Goal: Find contact information: Find contact information

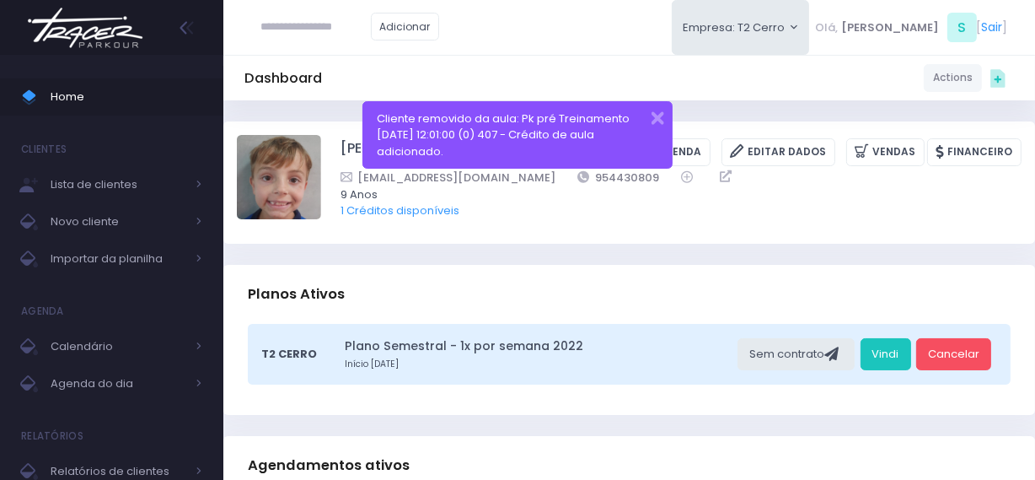
click at [83, 36] on img at bounding box center [85, 27] width 128 height 59
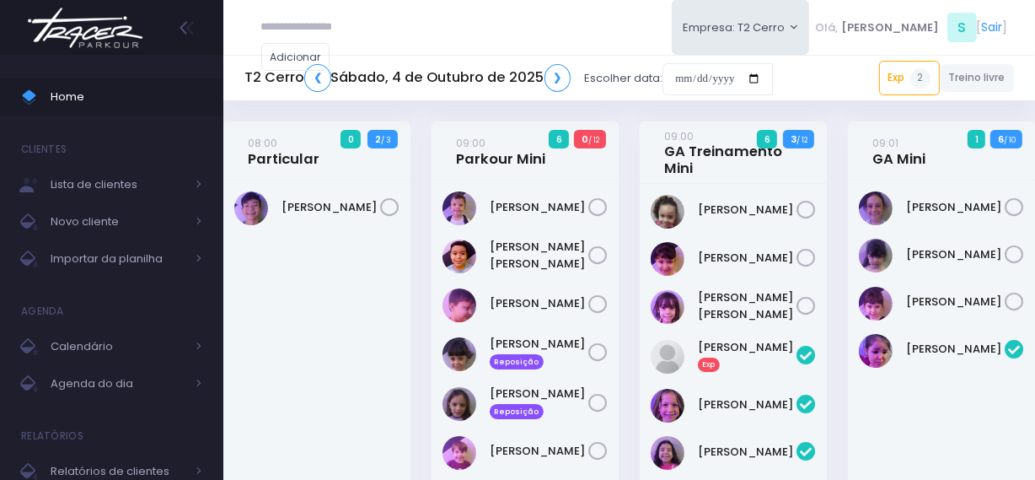
scroll to position [2060, 0]
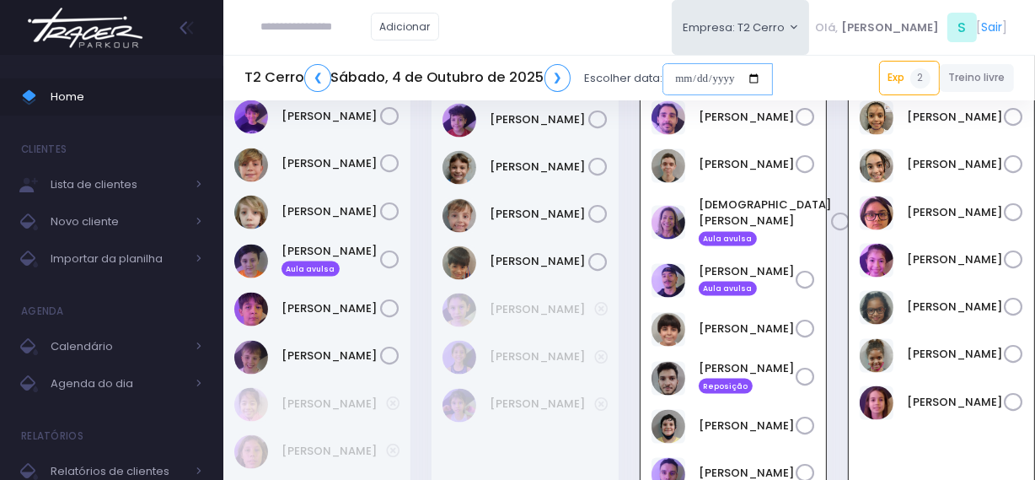
click at [676, 81] on input "date" at bounding box center [718, 79] width 110 height 32
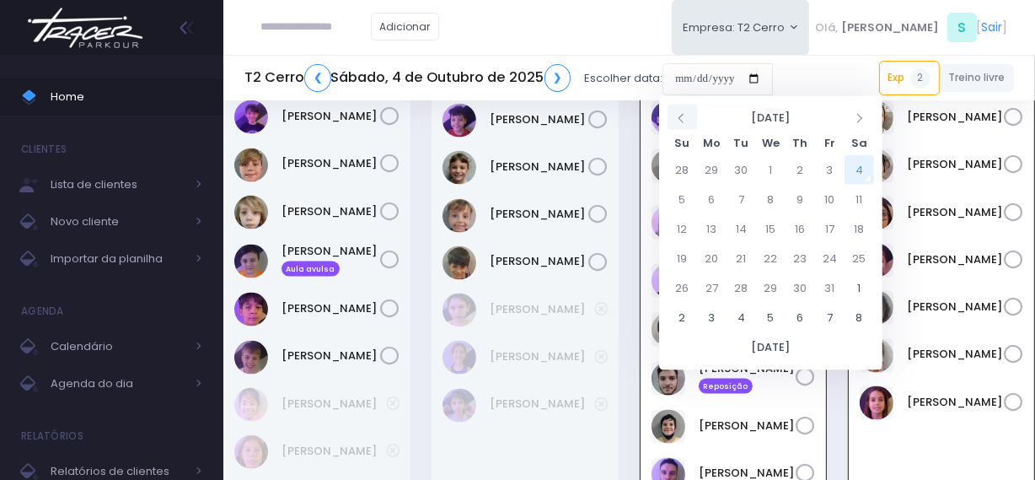
click at [673, 118] on th at bounding box center [683, 117] width 30 height 25
click at [713, 163] on td "1" at bounding box center [712, 170] width 30 height 30
type input "**********"
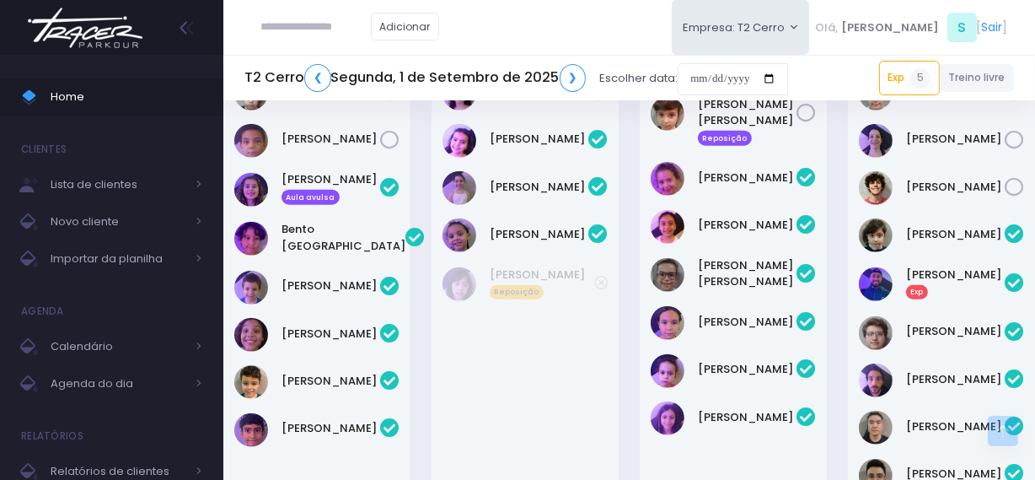
scroll to position [1609, 0]
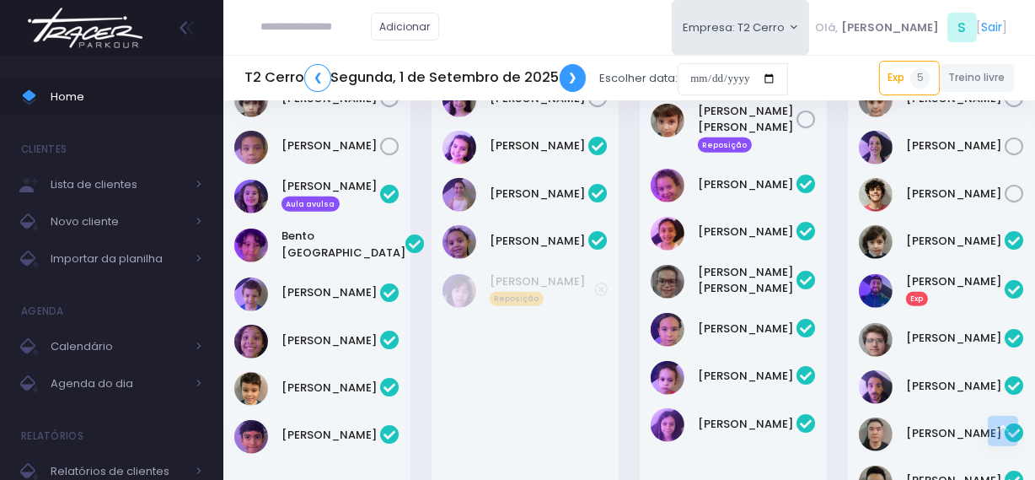
click at [580, 75] on link "❯" at bounding box center [573, 78] width 27 height 28
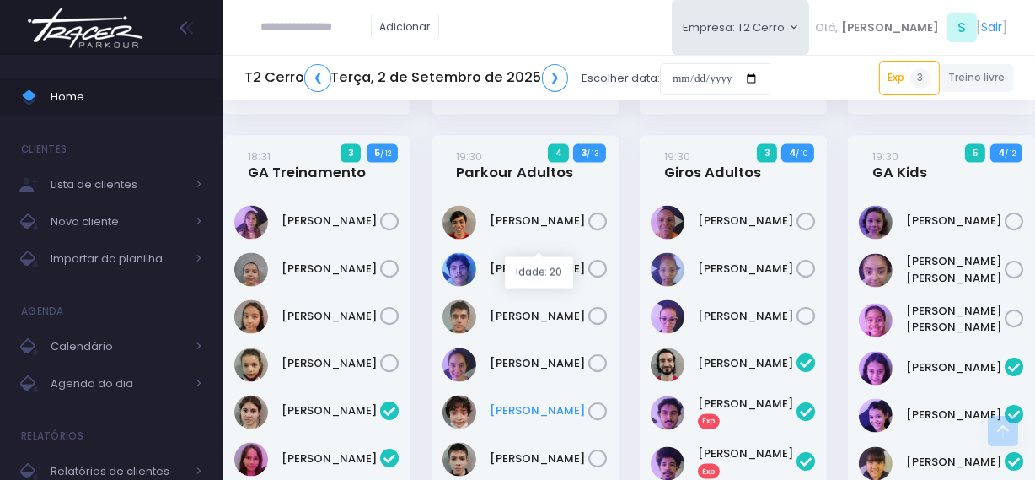
scroll to position [2376, 0]
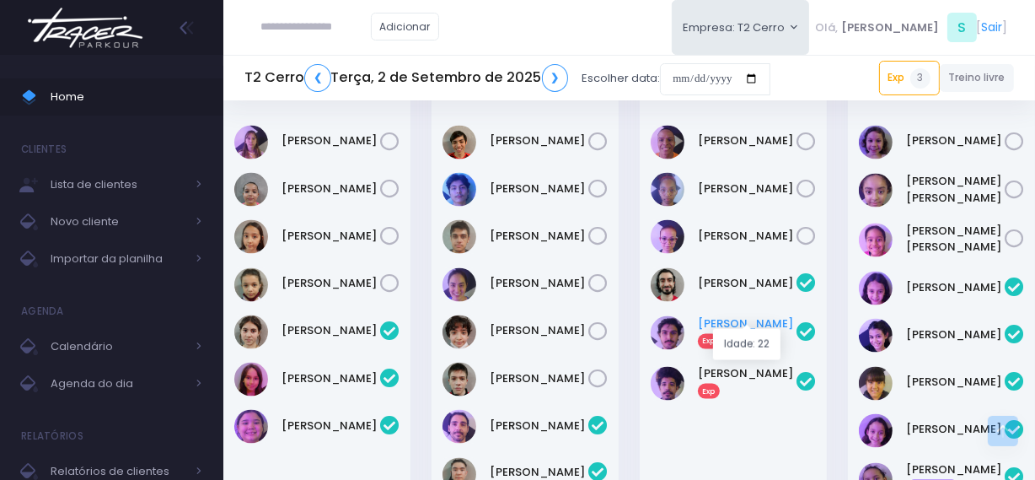
click at [727, 315] on link "Luca Lourenço Exp" at bounding box center [747, 332] width 99 height 34
click at [724, 365] on link "Ricardo Yuri Exp" at bounding box center [747, 382] width 99 height 34
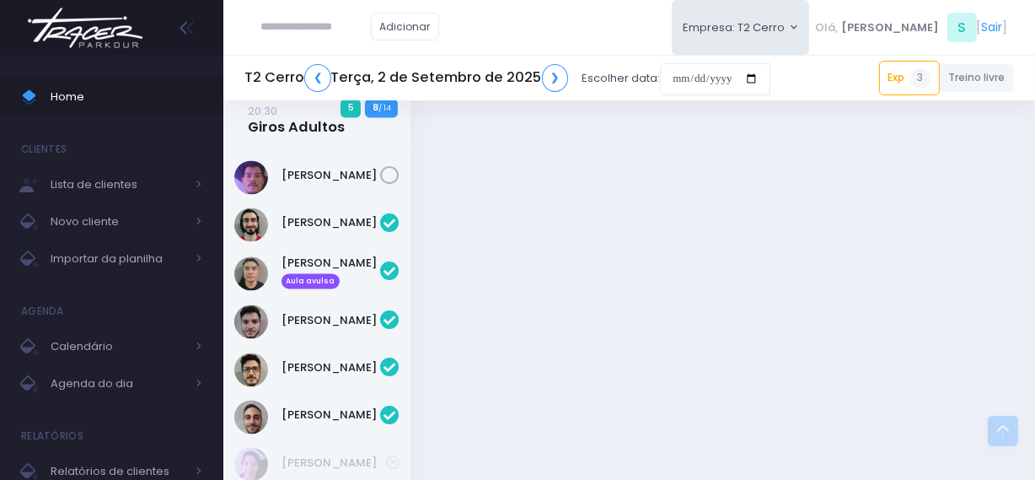
scroll to position [3063, 0]
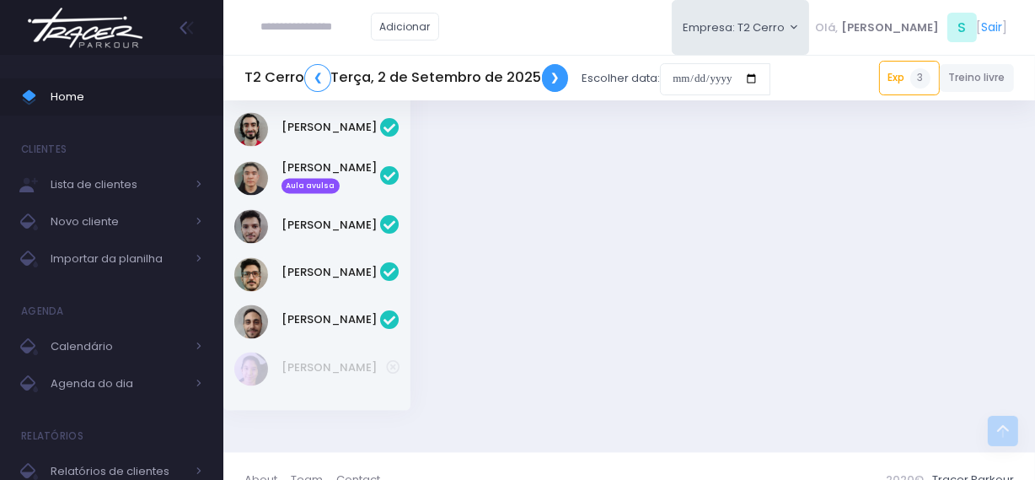
click at [548, 78] on link "❯" at bounding box center [555, 78] width 27 height 28
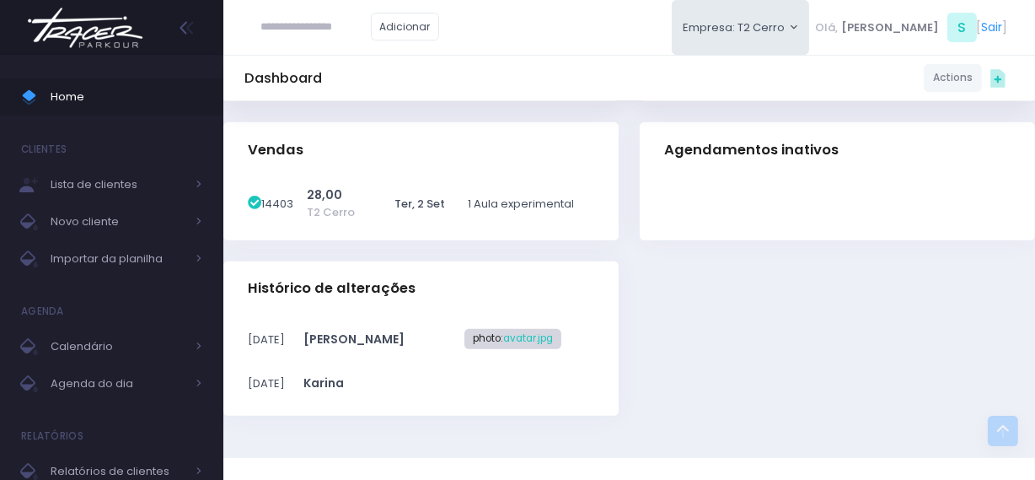
scroll to position [662, 0]
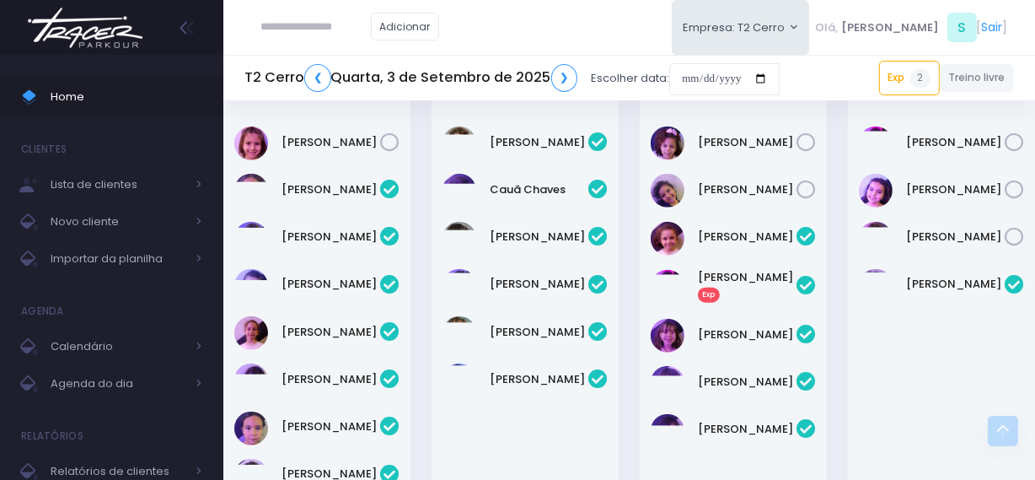
scroll to position [1226, 0]
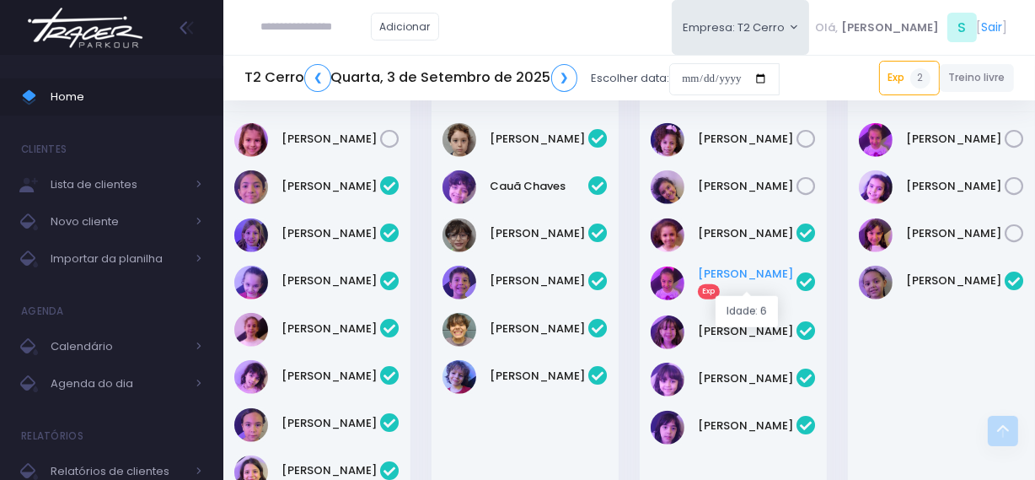
click at [724, 283] on link "Bella Ercole Exp" at bounding box center [747, 283] width 99 height 34
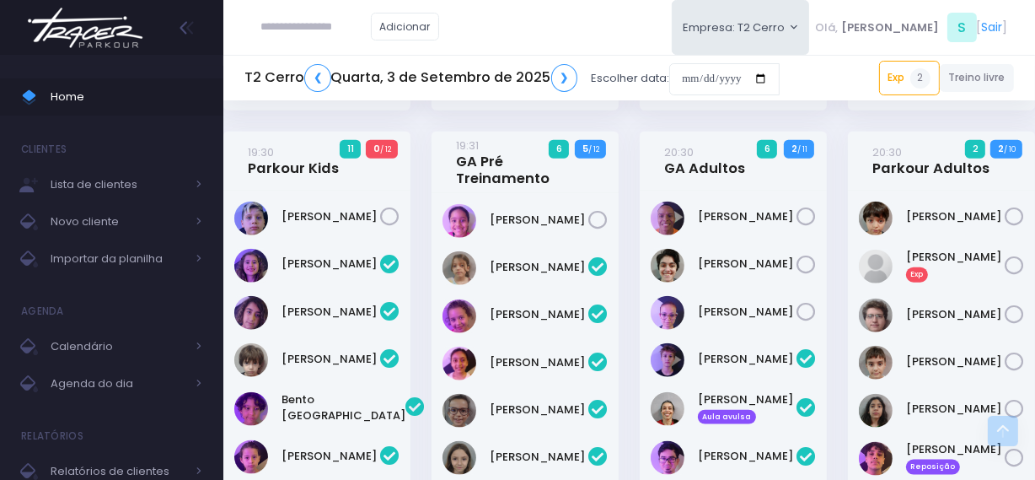
scroll to position [1716, 0]
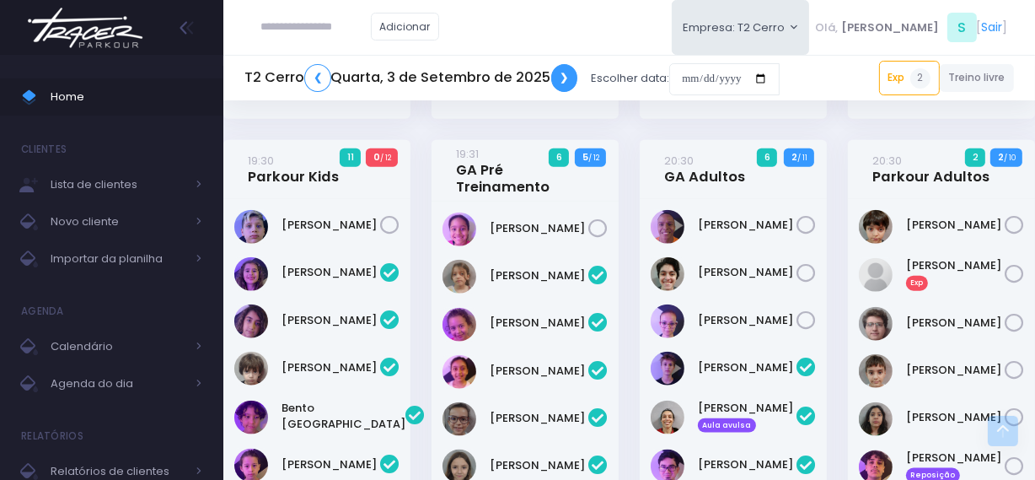
click at [566, 83] on link "❯" at bounding box center [564, 78] width 27 height 28
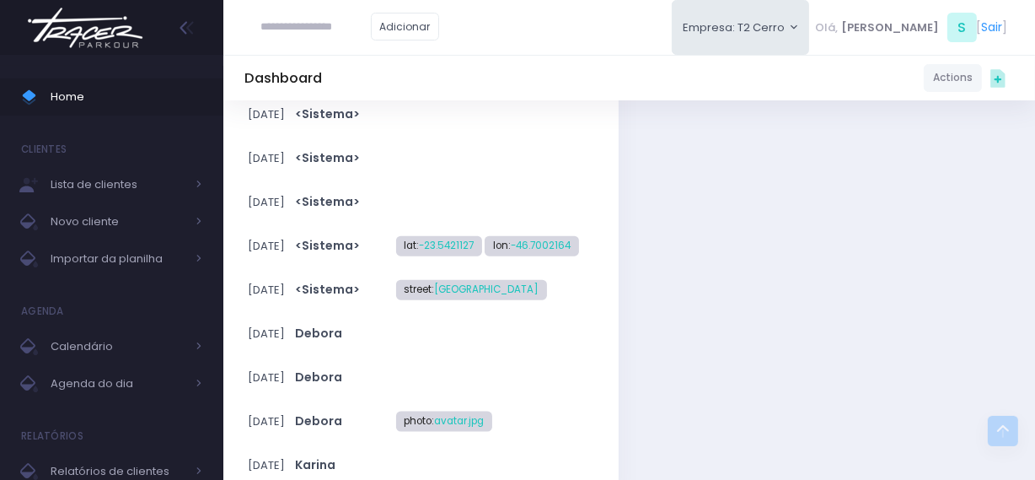
scroll to position [1926, 0]
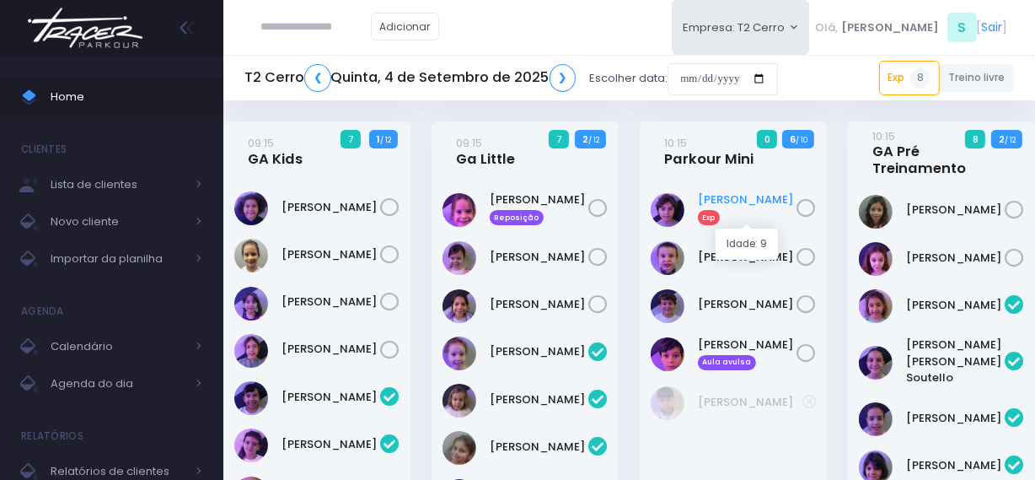
click at [723, 201] on link "Dante Passos Exp" at bounding box center [747, 208] width 99 height 34
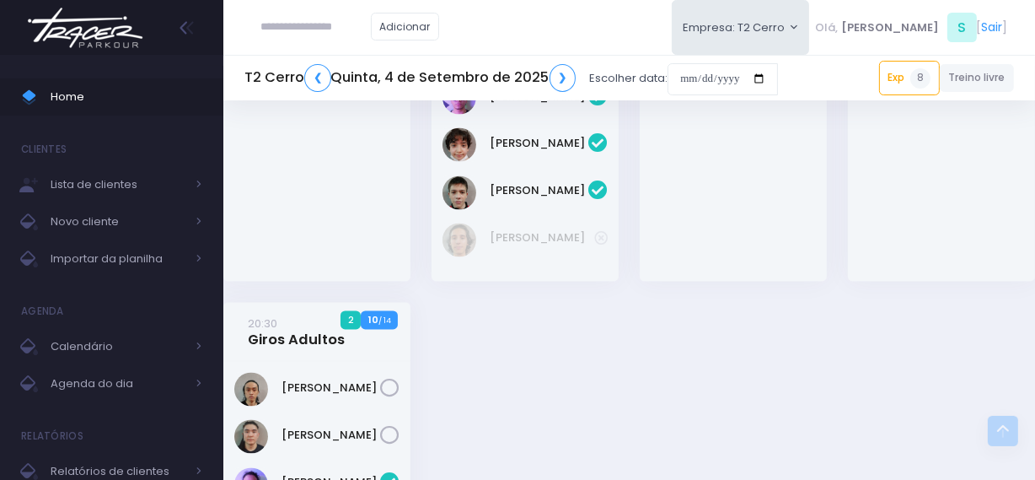
scroll to position [2905, 0]
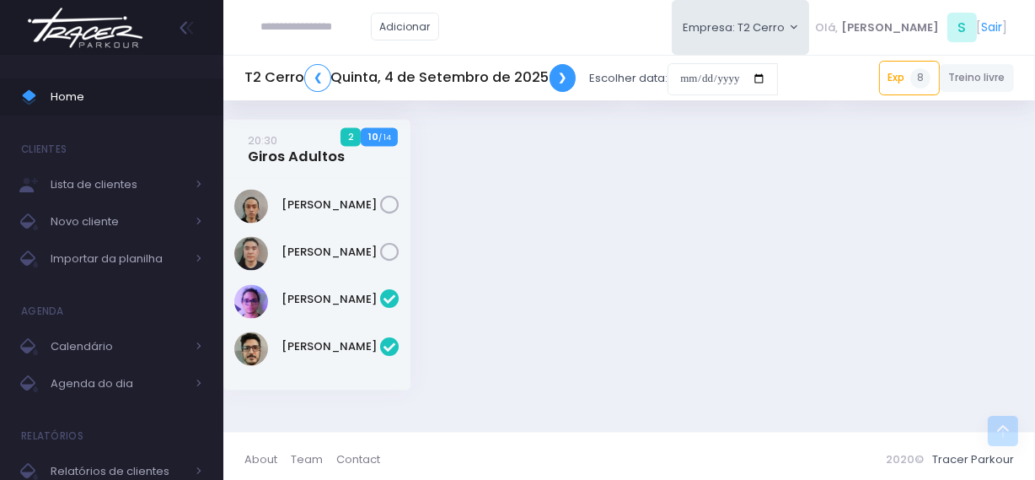
click at [555, 78] on link "❯" at bounding box center [563, 78] width 27 height 28
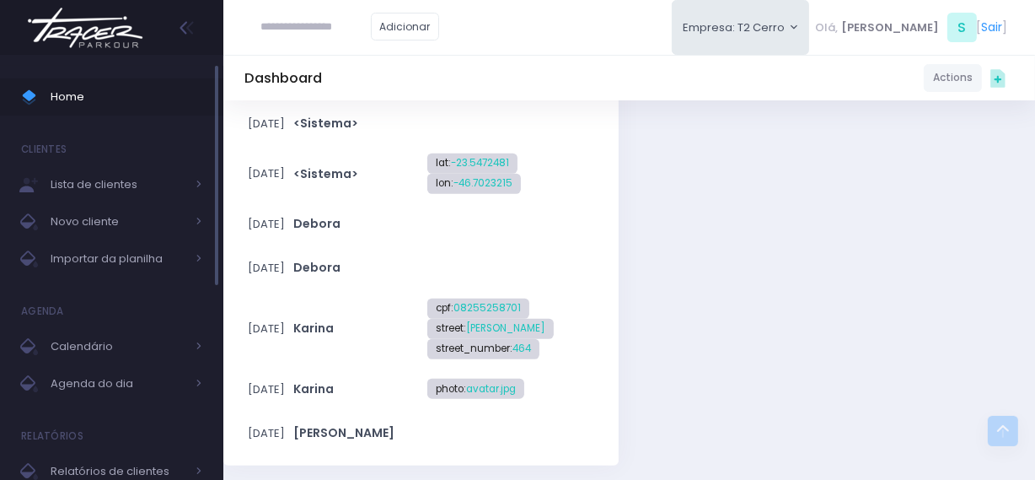
scroll to position [978, 0]
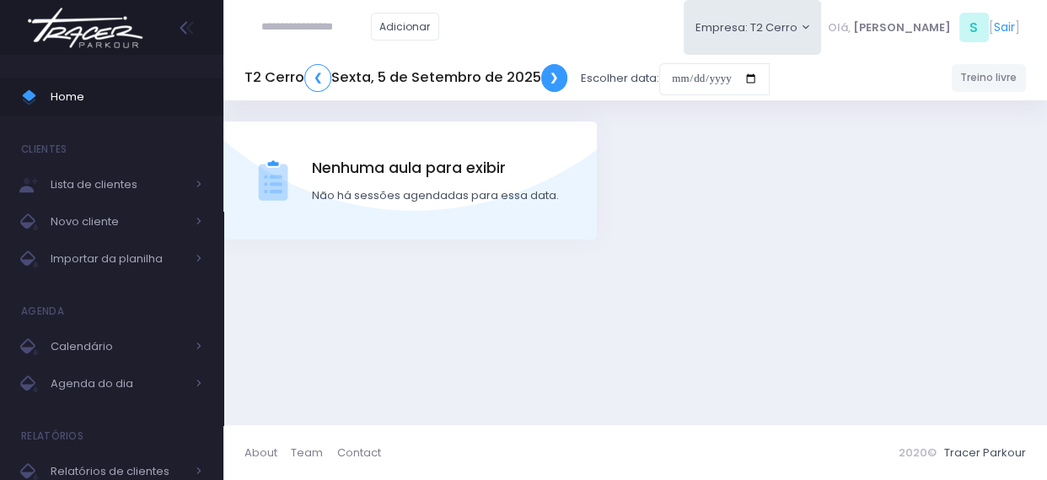
click at [555, 78] on link "❯" at bounding box center [554, 78] width 27 height 28
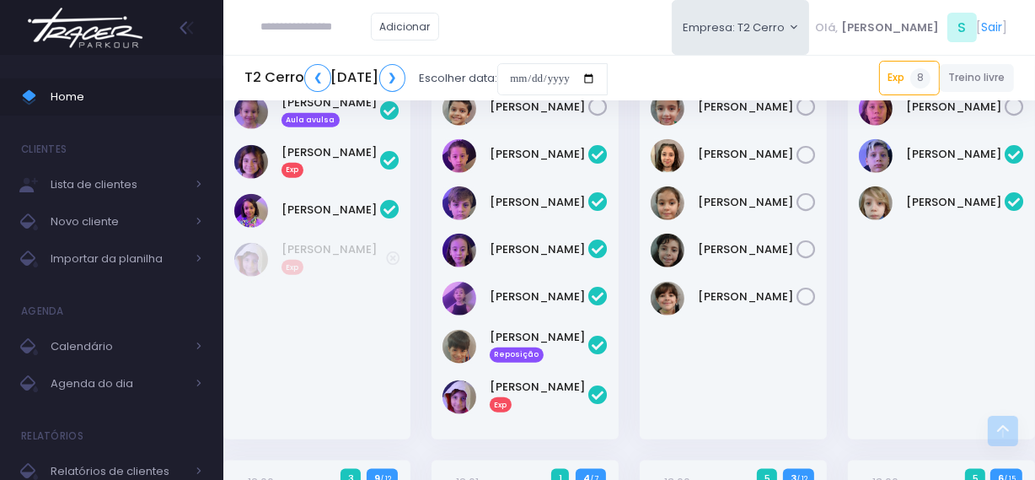
scroll to position [1686, 0]
click at [406, 80] on link "❯" at bounding box center [392, 78] width 27 height 28
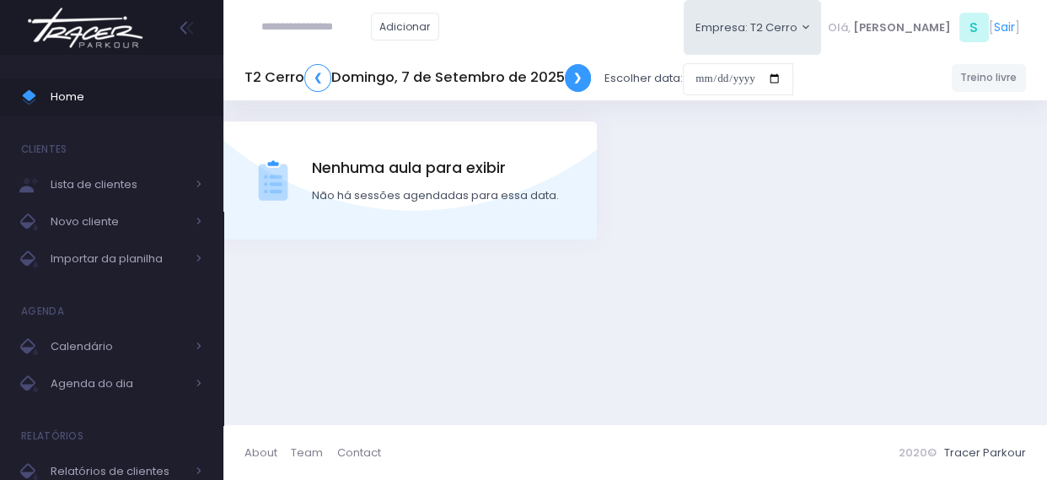
click at [573, 80] on link "❯" at bounding box center [578, 78] width 27 height 28
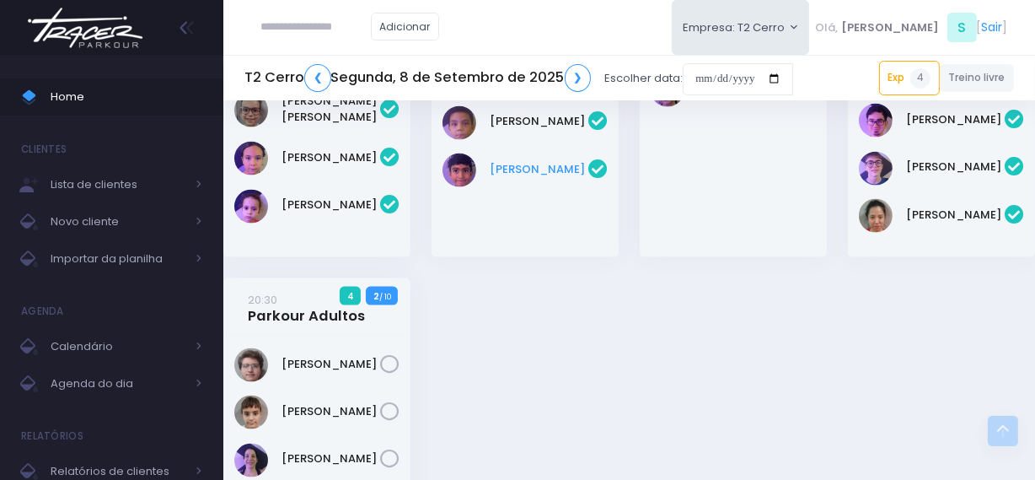
scroll to position [2069, 0]
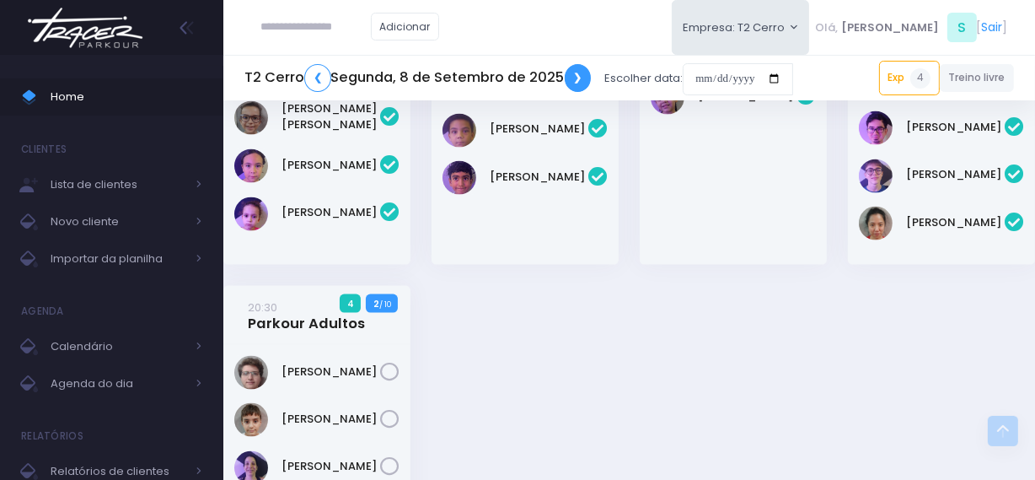
click at [582, 78] on link "❯" at bounding box center [578, 78] width 27 height 28
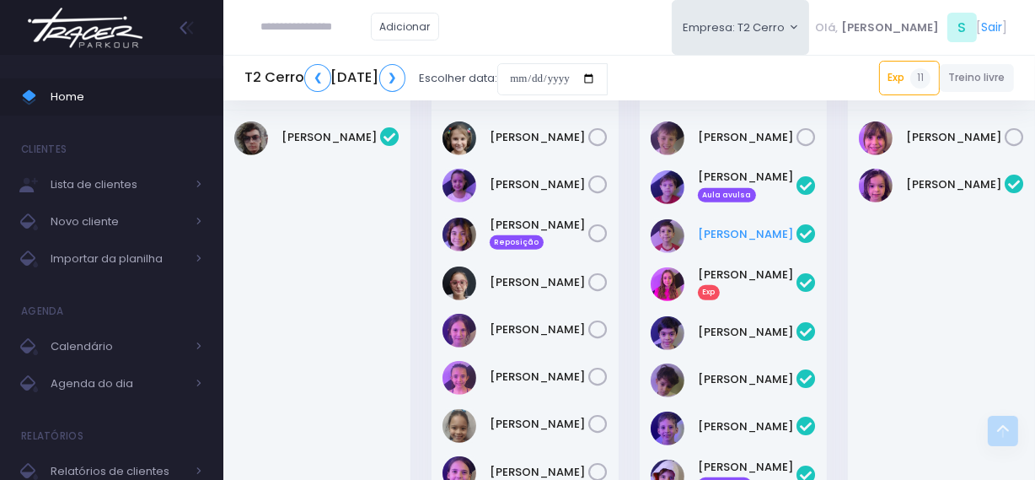
scroll to position [766, 0]
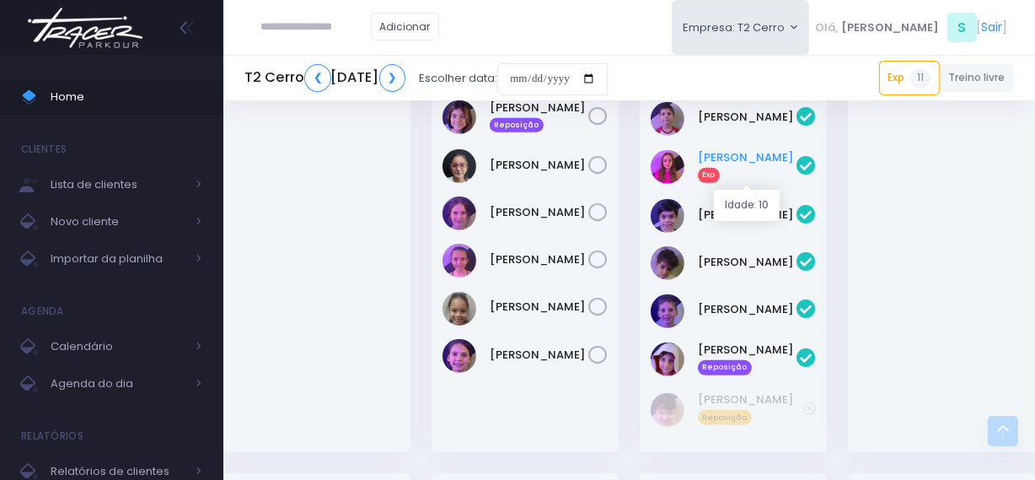
click at [744, 163] on link "Fernanda Leite Exp" at bounding box center [747, 166] width 99 height 34
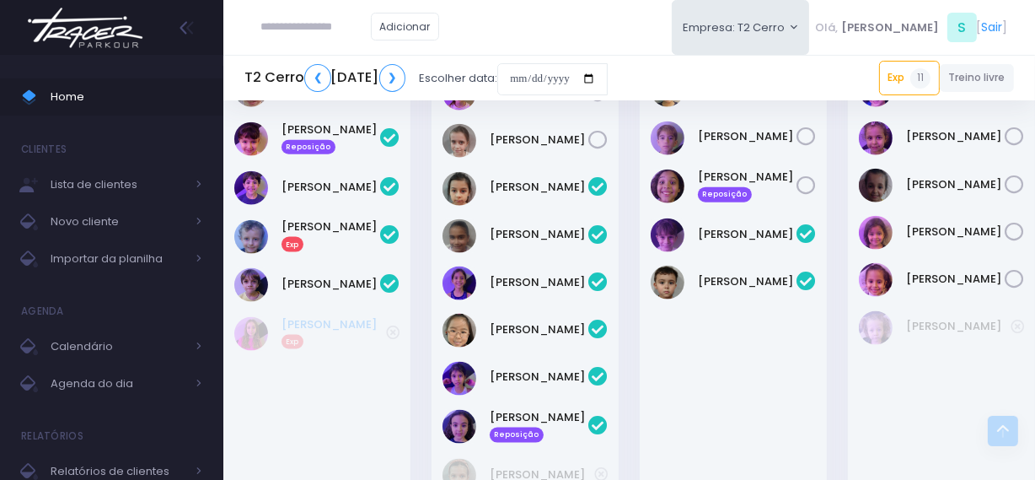
scroll to position [1915, 0]
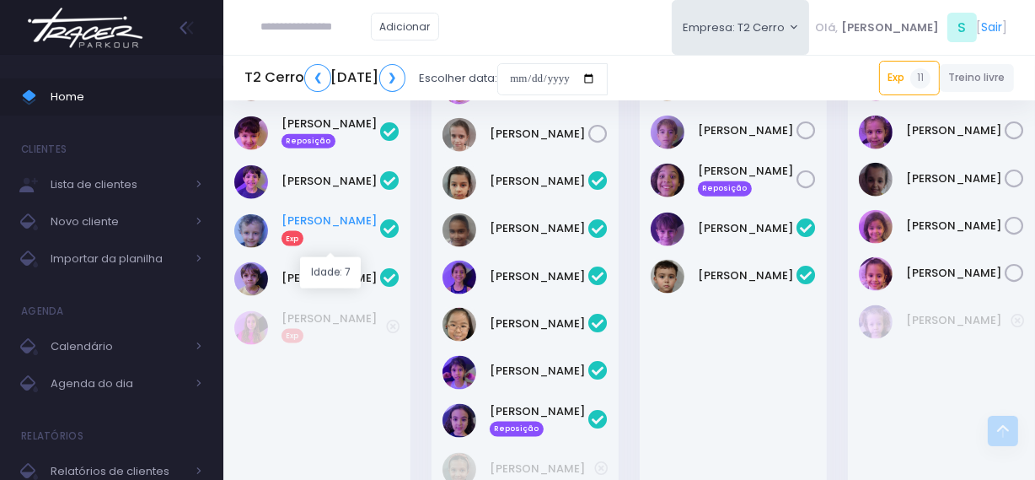
click at [304, 244] on link "Nicolas Fernandez Exp" at bounding box center [331, 229] width 99 height 34
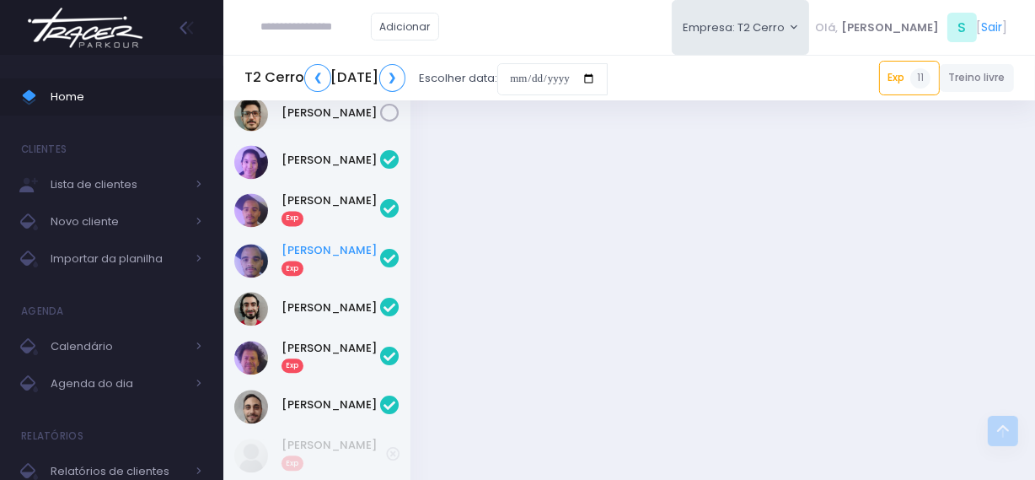
scroll to position [3295, 0]
click at [406, 82] on link "❯" at bounding box center [392, 78] width 27 height 28
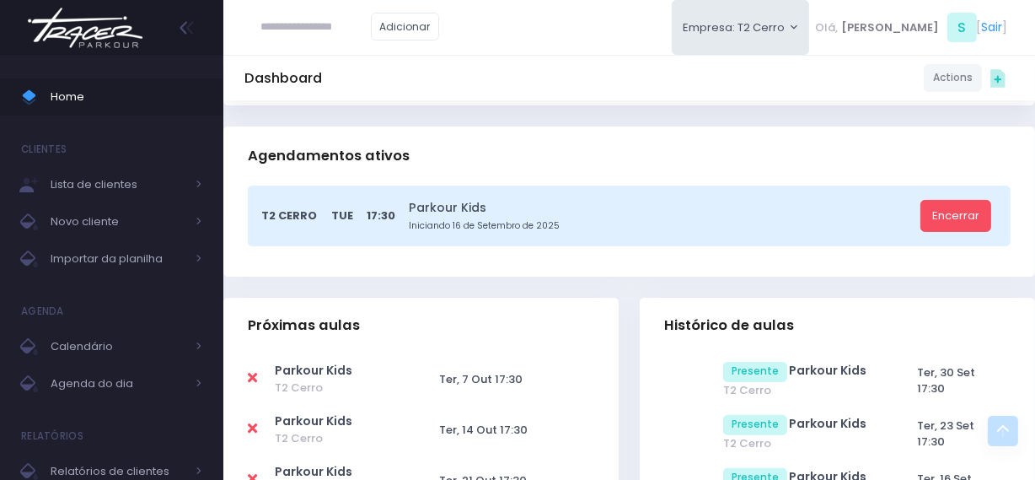
scroll to position [306, 0]
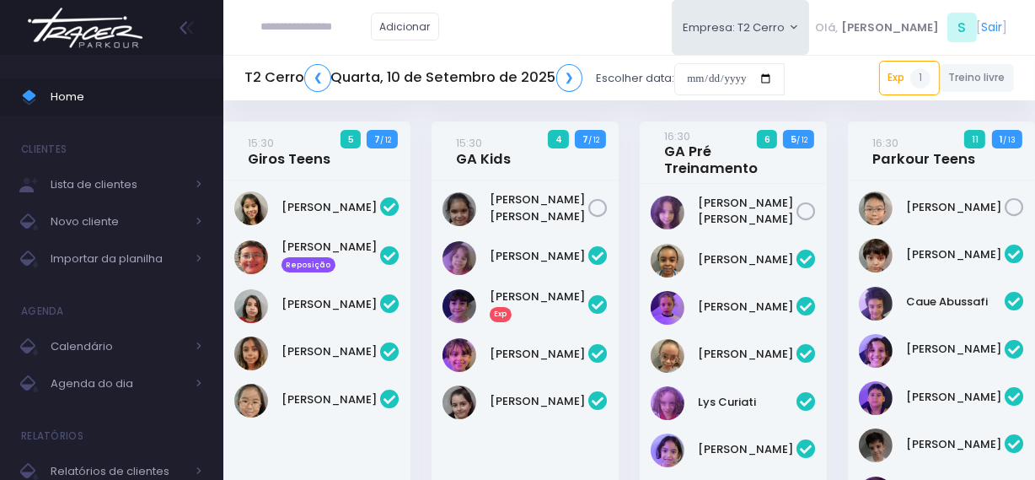
scroll to position [76, 0]
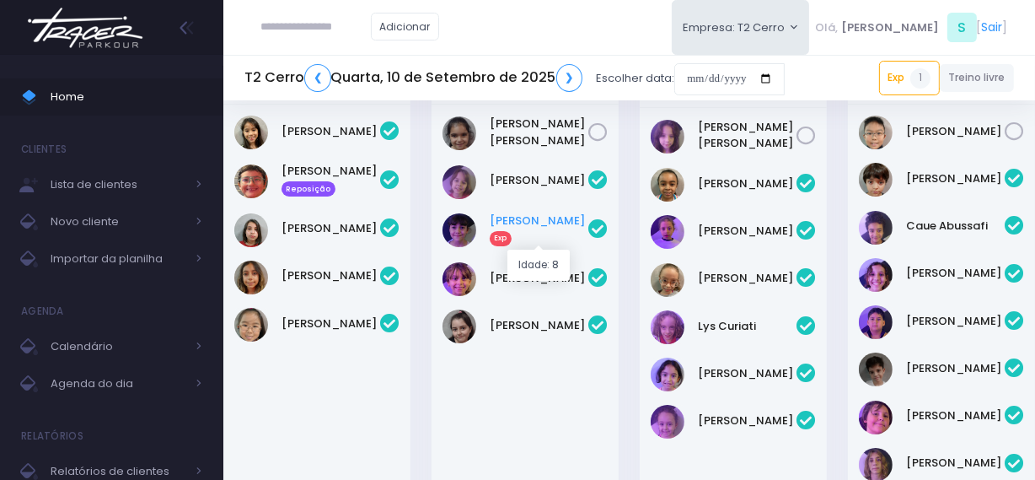
click at [548, 218] on link "Letícia Gonzalez Exp" at bounding box center [539, 229] width 99 height 34
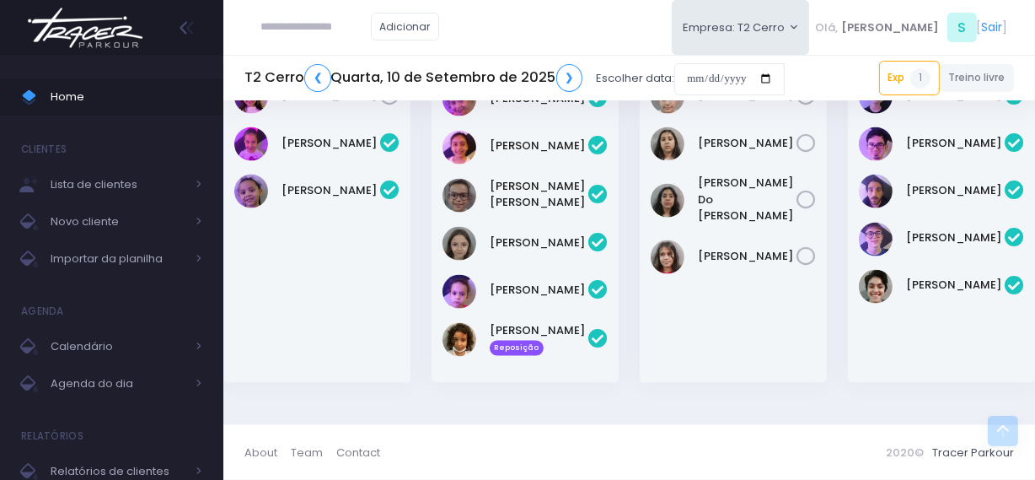
scroll to position [2038, 0]
click at [567, 76] on link "❯" at bounding box center [569, 78] width 27 height 28
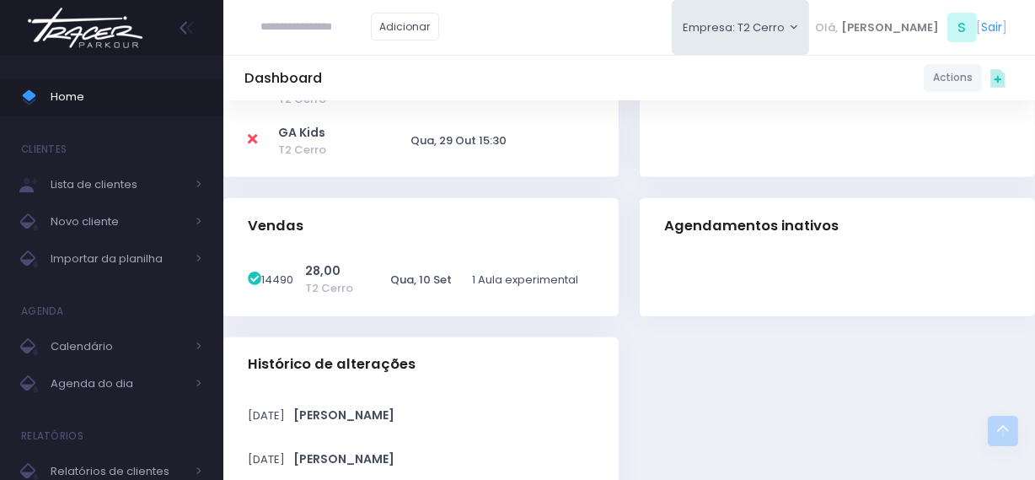
scroll to position [691, 0]
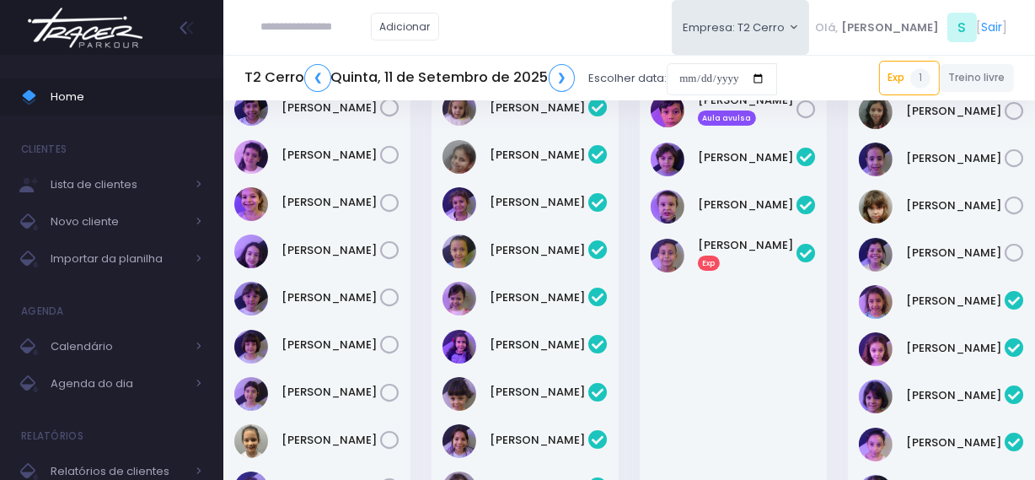
scroll to position [153, 0]
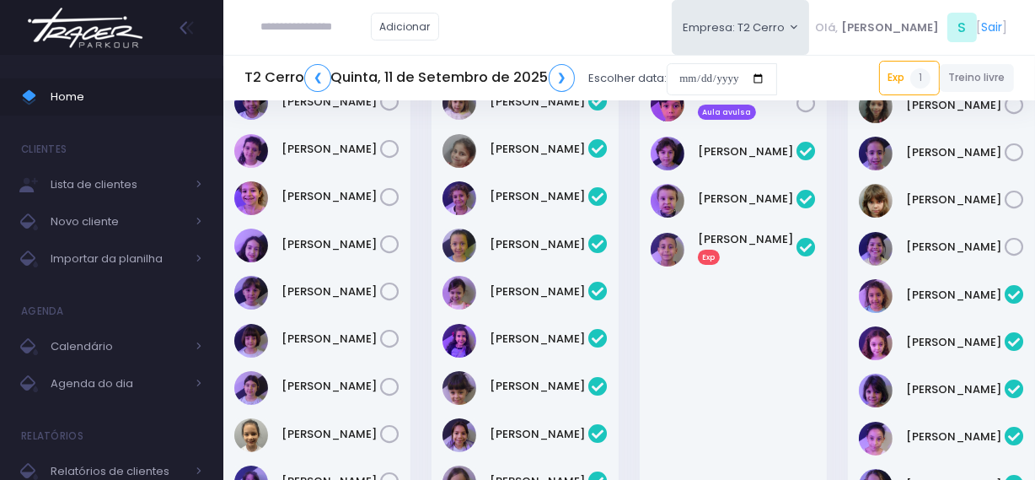
click at [717, 254] on div "Rafael Reis Exp" at bounding box center [747, 249] width 99 height 36
click at [717, 244] on link "Rafael Reis Exp" at bounding box center [747, 248] width 99 height 34
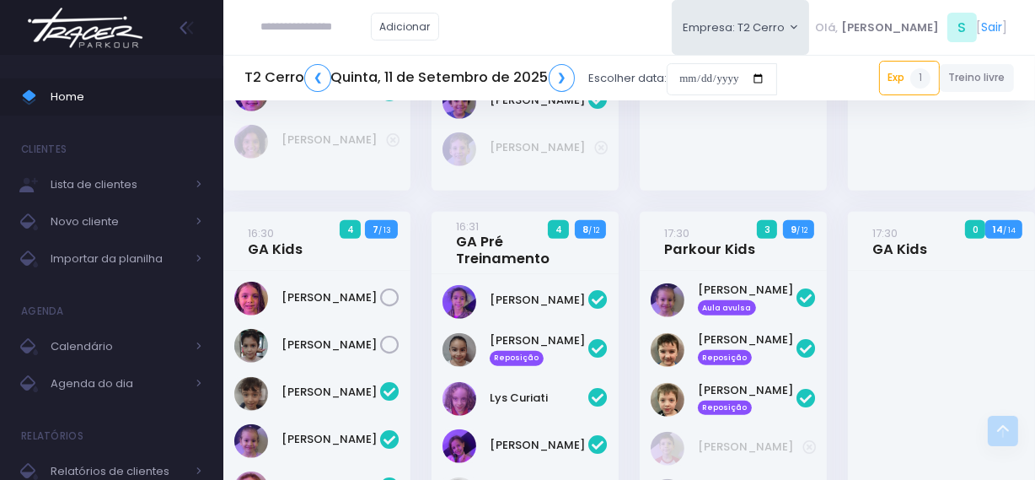
scroll to position [1072, 0]
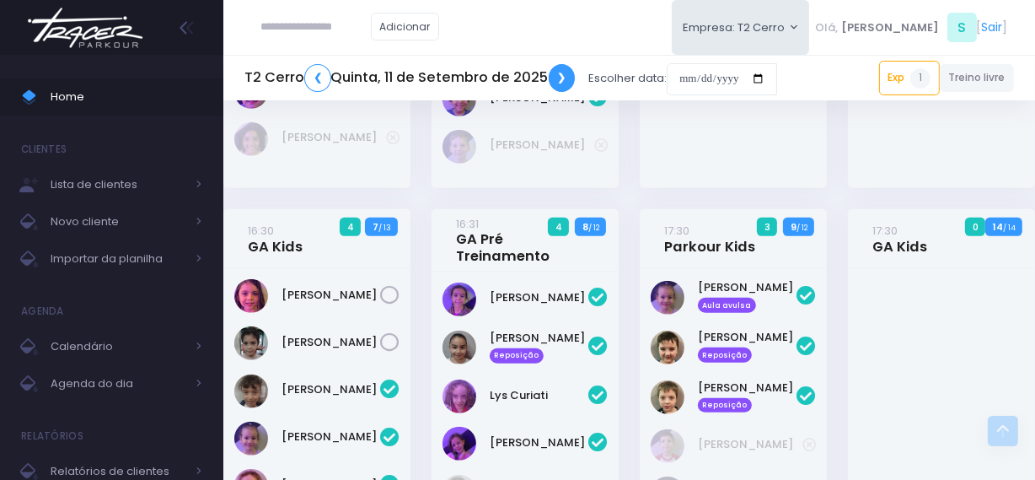
click at [554, 79] on link "❯" at bounding box center [562, 78] width 27 height 28
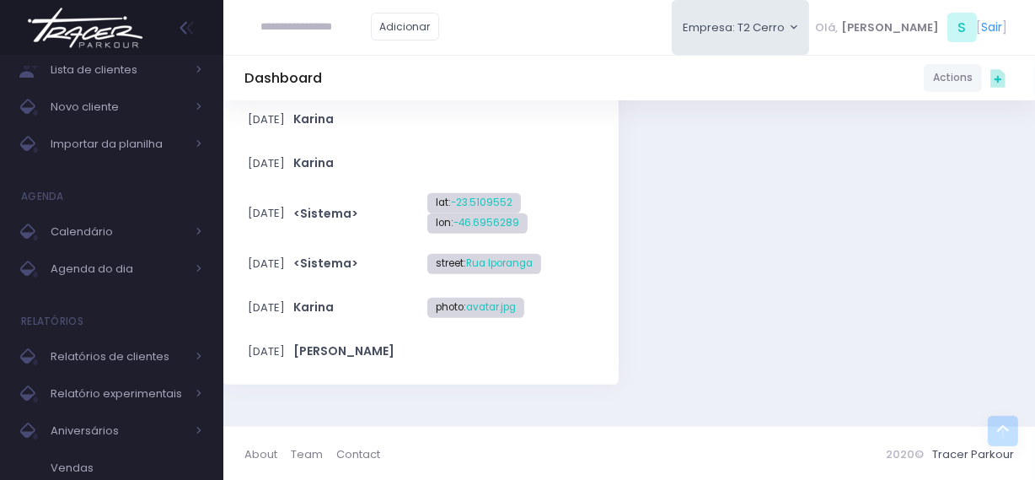
scroll to position [1163, 0]
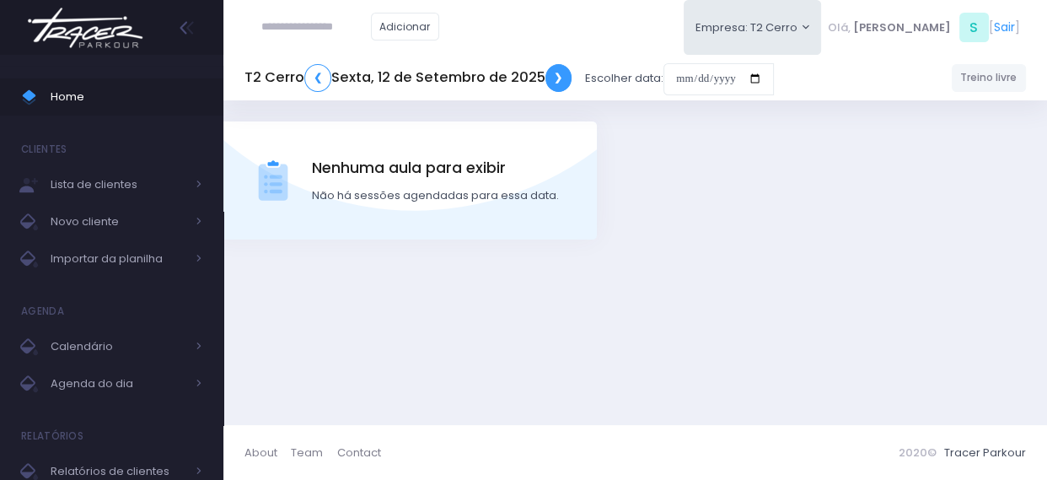
click at [557, 80] on link "❯" at bounding box center [558, 78] width 27 height 28
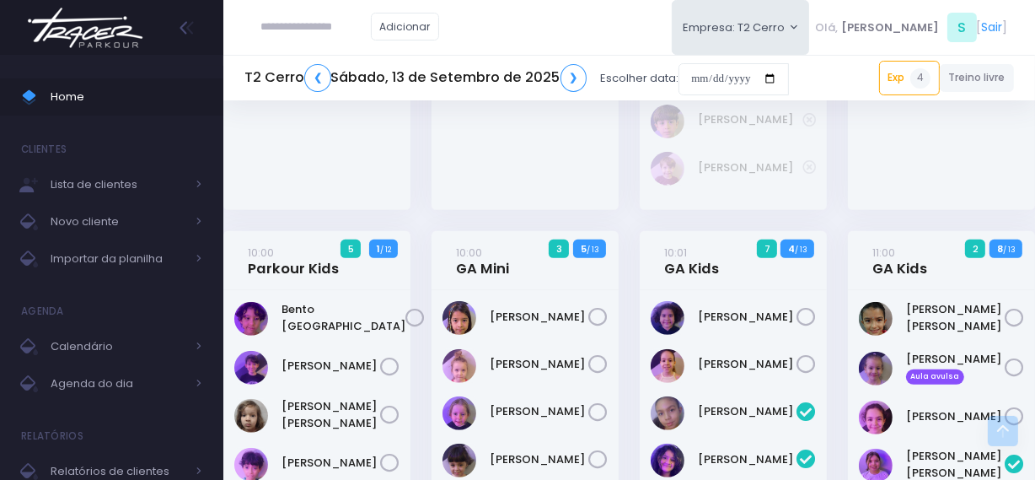
scroll to position [766, 0]
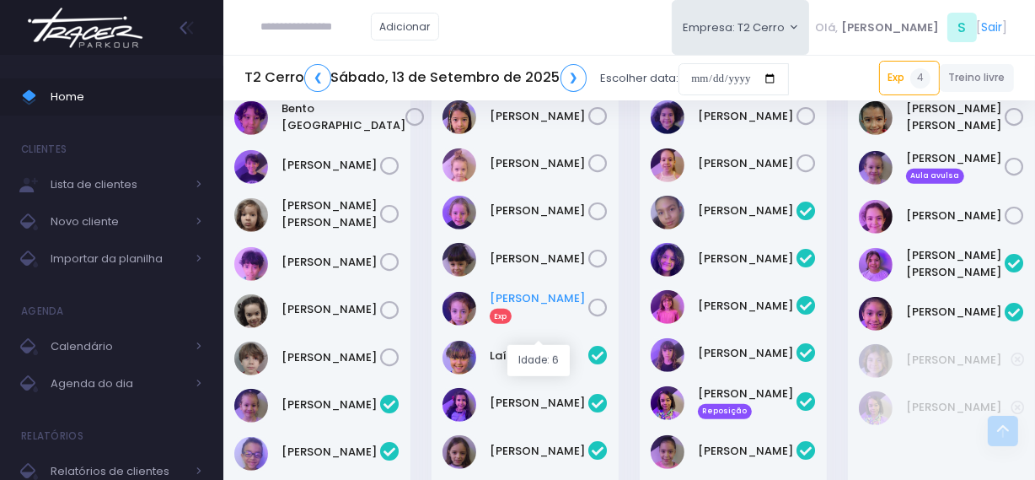
click at [544, 320] on link "Melissa Onishi Exp" at bounding box center [539, 307] width 99 height 34
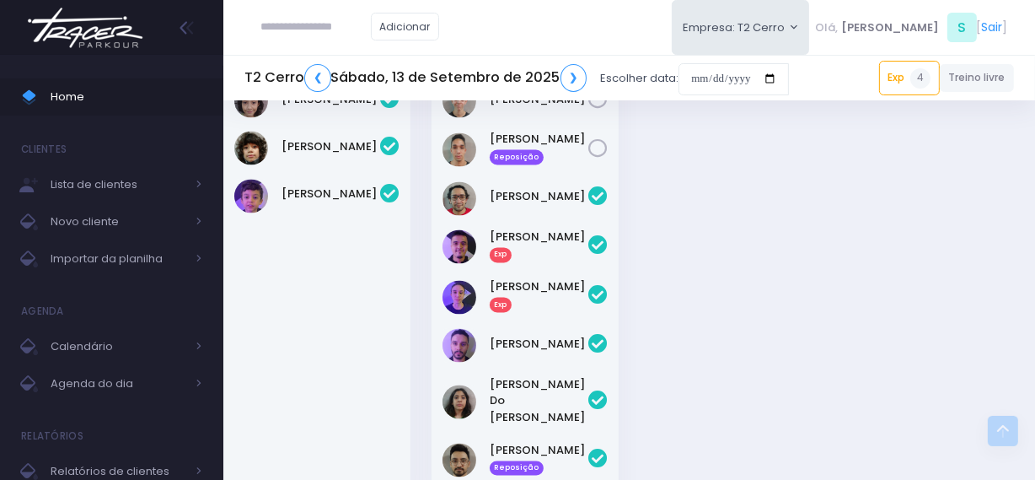
scroll to position [2758, 0]
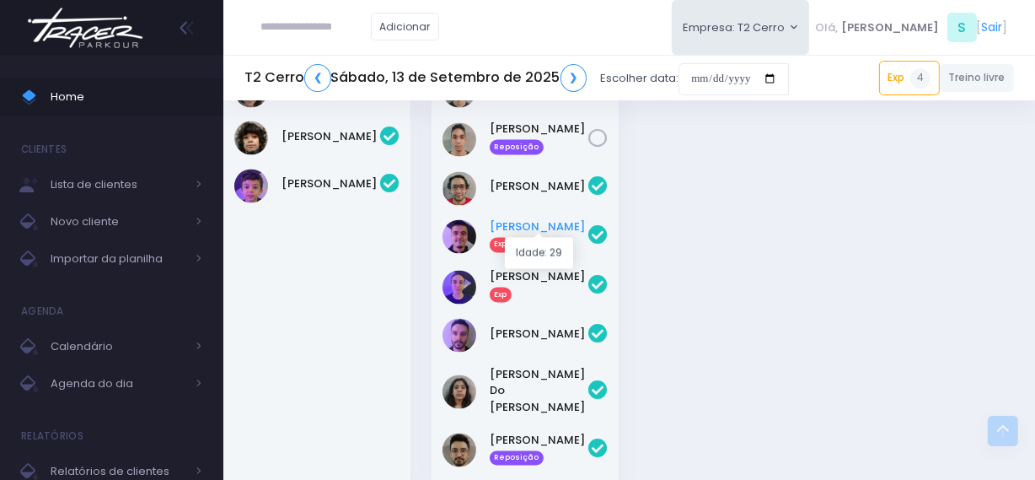
click at [515, 229] on link "Eriki Hideki Exp" at bounding box center [539, 236] width 99 height 34
click at [523, 272] on link "Giovanna Pires Exp" at bounding box center [539, 286] width 99 height 34
click at [576, 76] on link "❯" at bounding box center [574, 78] width 27 height 28
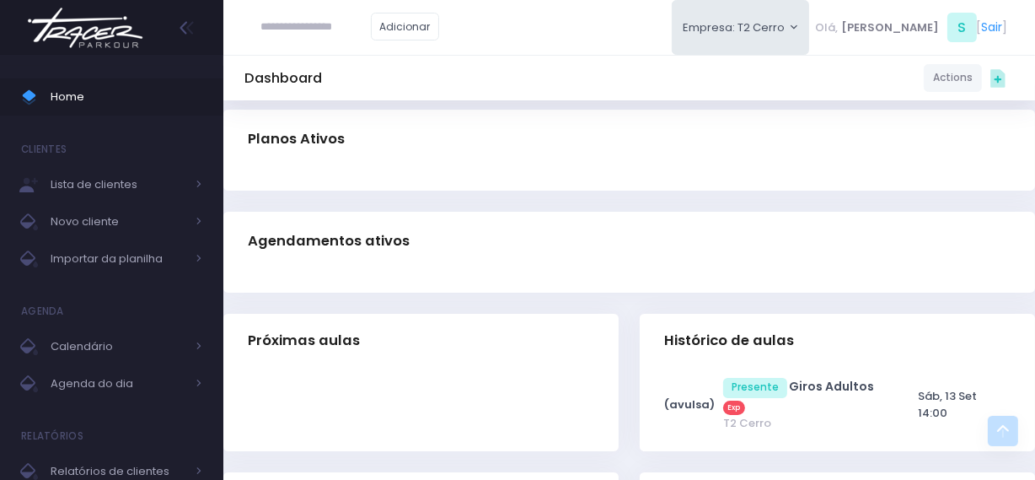
scroll to position [153, 0]
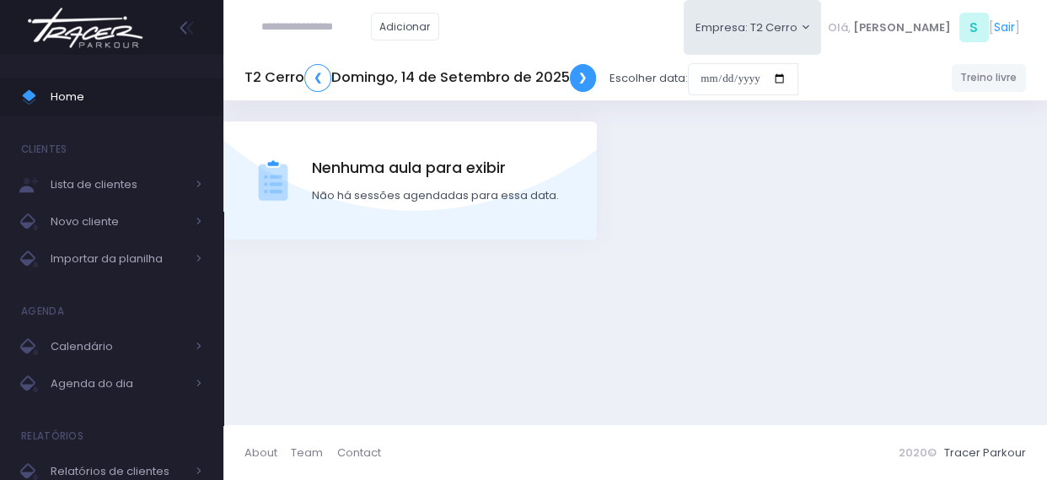
click at [576, 76] on link "❯" at bounding box center [583, 78] width 27 height 28
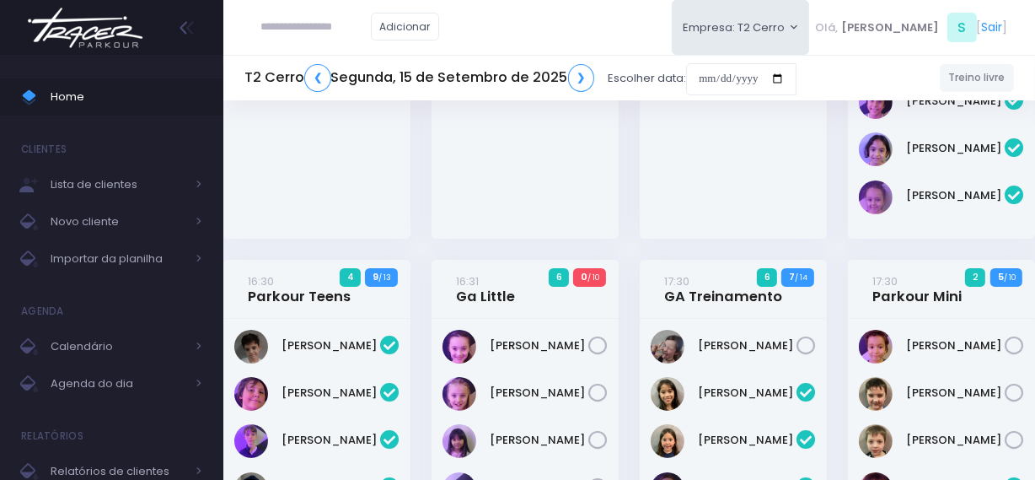
scroll to position [306, 0]
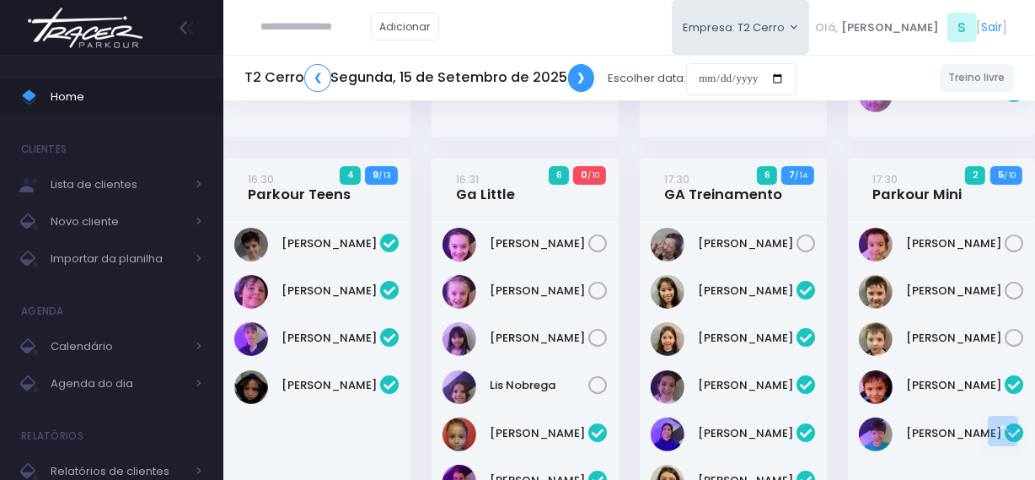
click at [589, 83] on link "❯" at bounding box center [581, 78] width 27 height 28
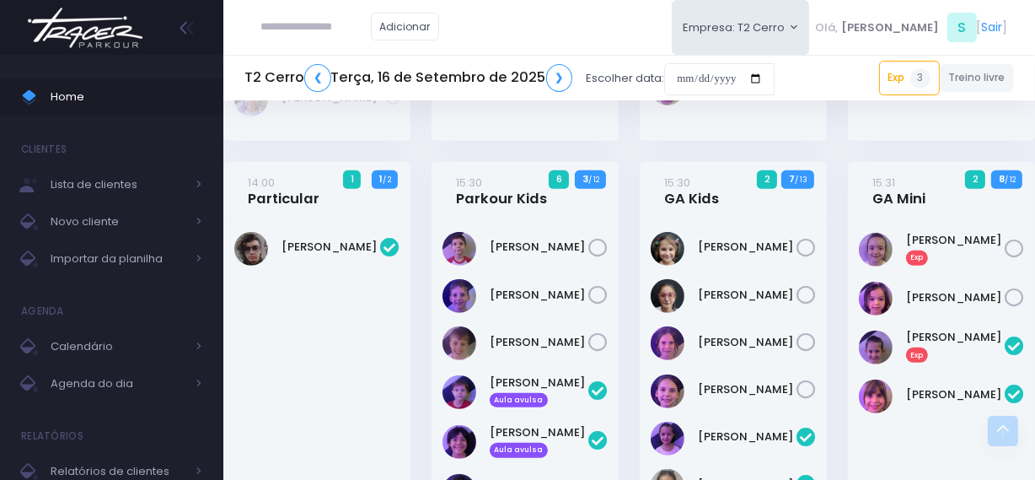
scroll to position [613, 0]
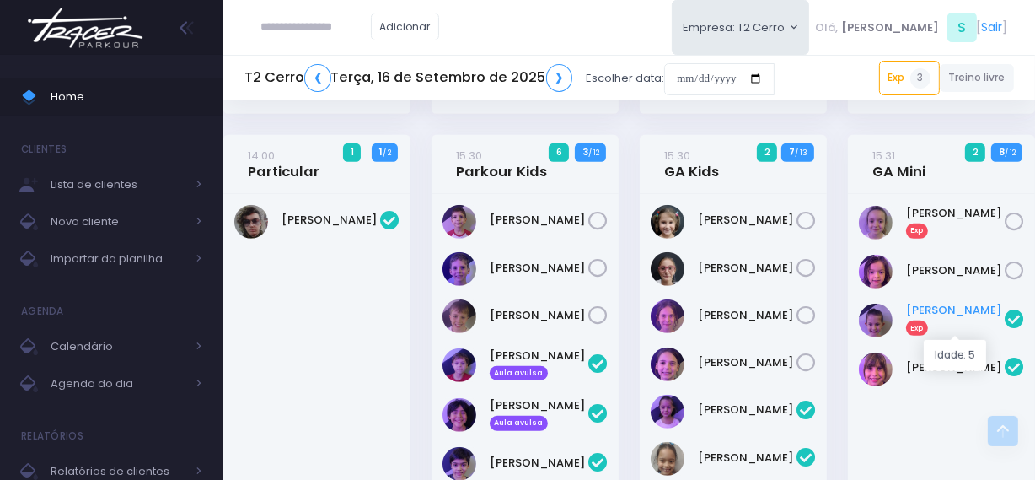
click at [945, 310] on link "Luísa Rodrigues Exp" at bounding box center [955, 319] width 99 height 34
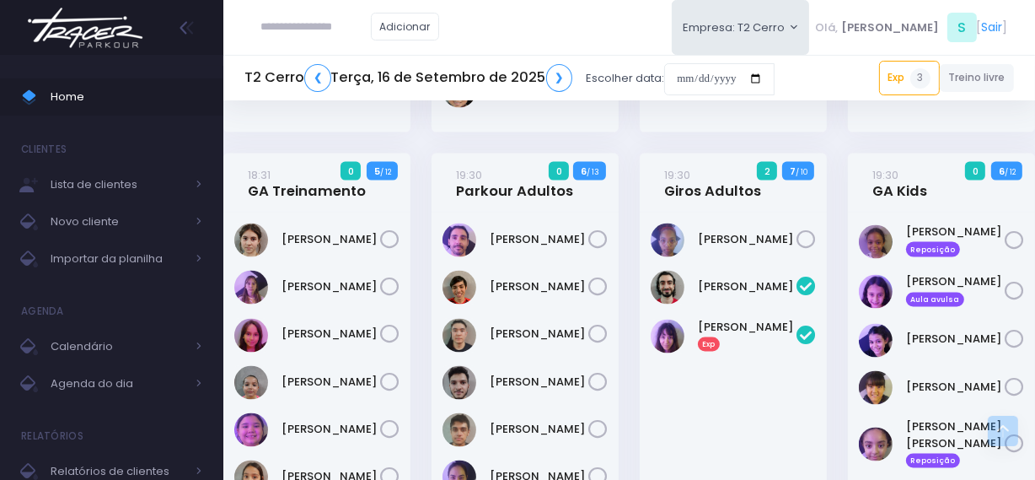
scroll to position [2376, 0]
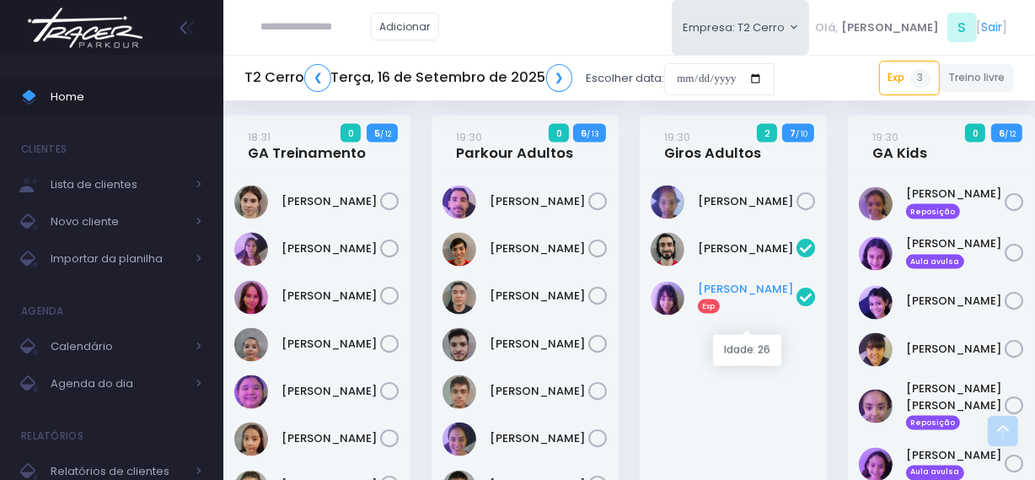
click at [736, 314] on link "Giulia Gini Exp" at bounding box center [747, 298] width 99 height 34
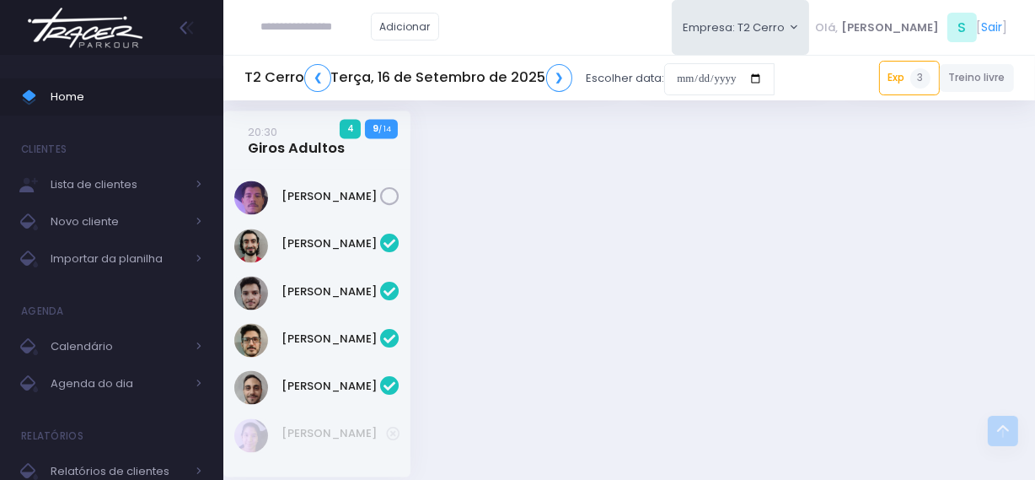
scroll to position [3031, 0]
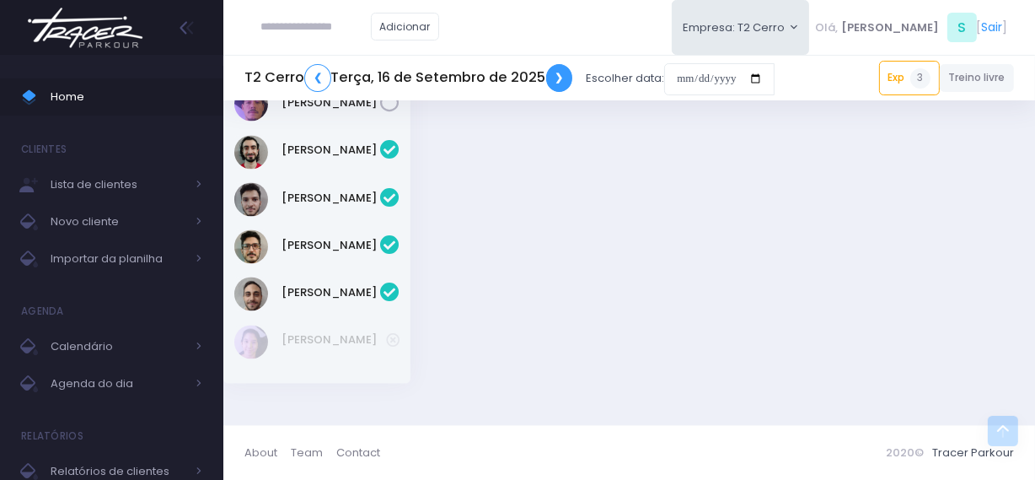
click at [549, 73] on link "❯" at bounding box center [559, 78] width 27 height 28
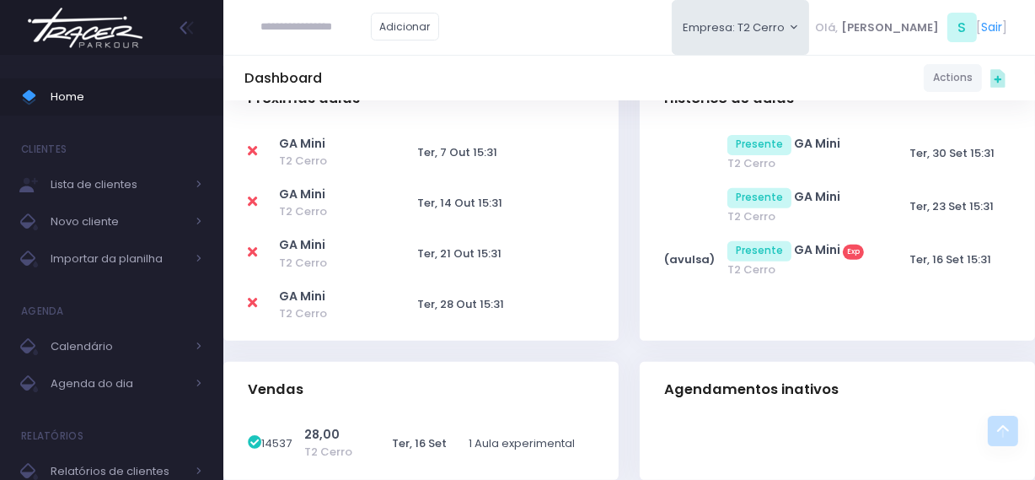
scroll to position [996, 0]
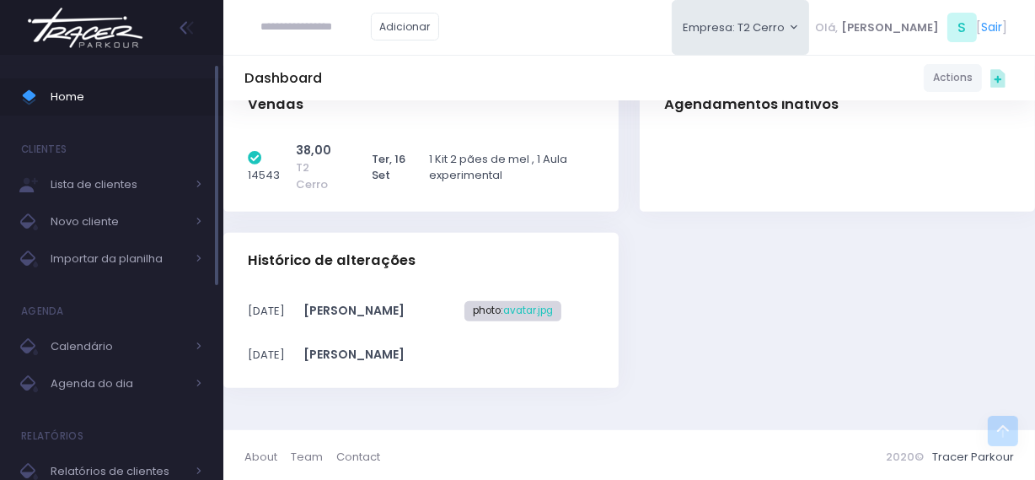
scroll to position [554, 0]
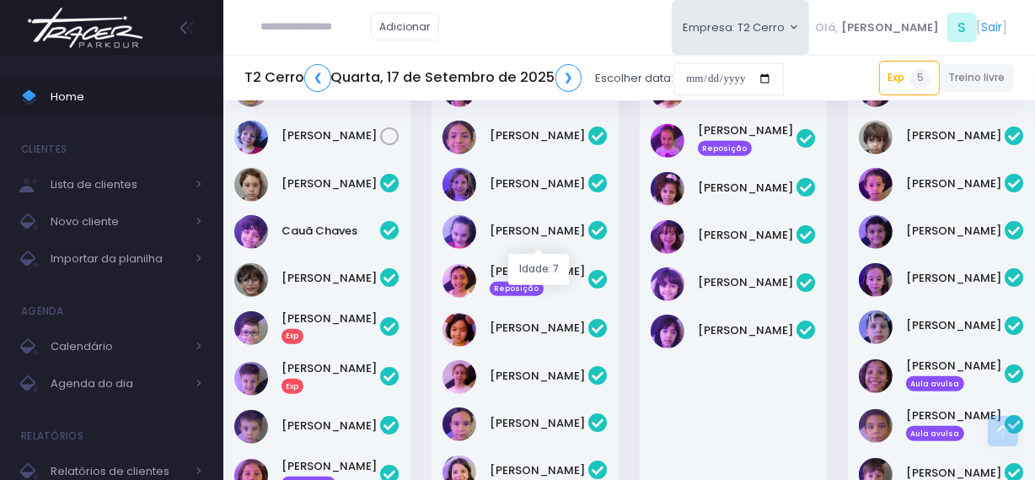
scroll to position [1379, 0]
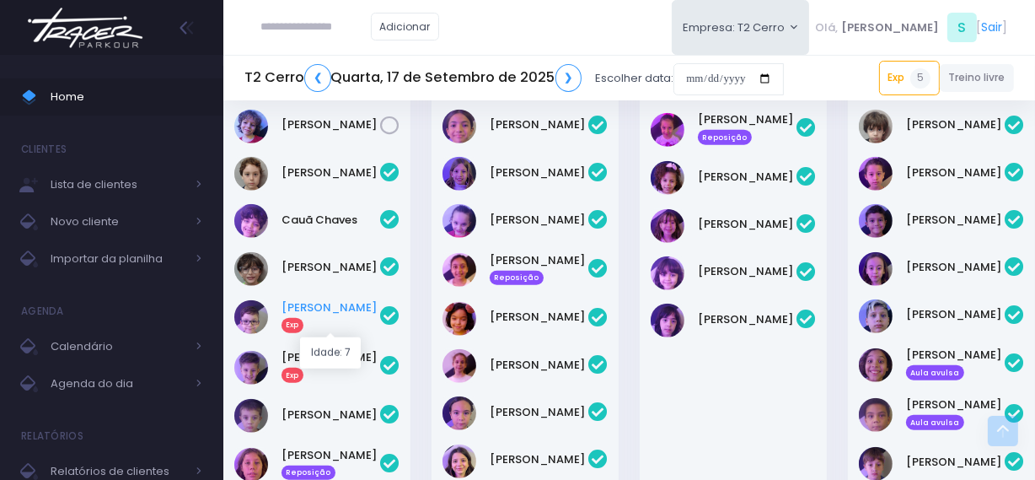
click at [351, 308] on link "[PERSON_NAME] Exp" at bounding box center [331, 316] width 99 height 34
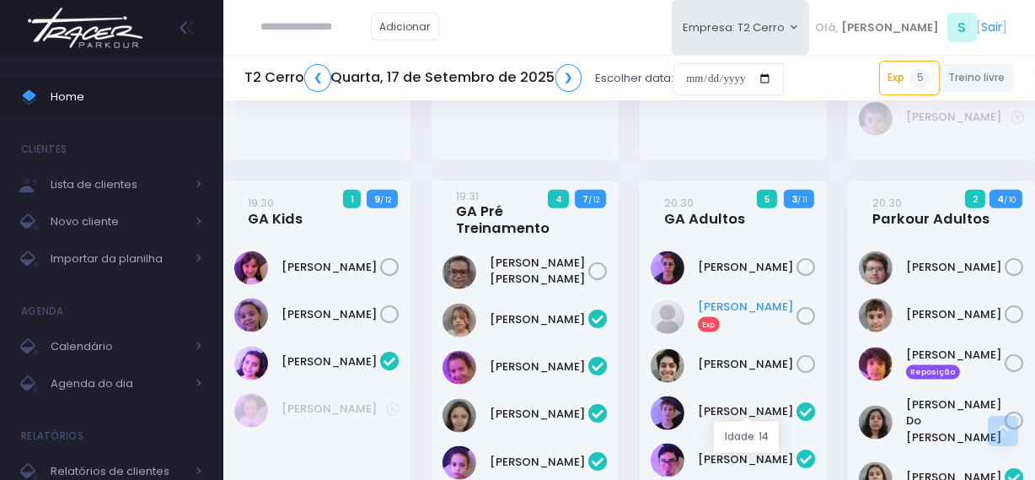
scroll to position [2175, 0]
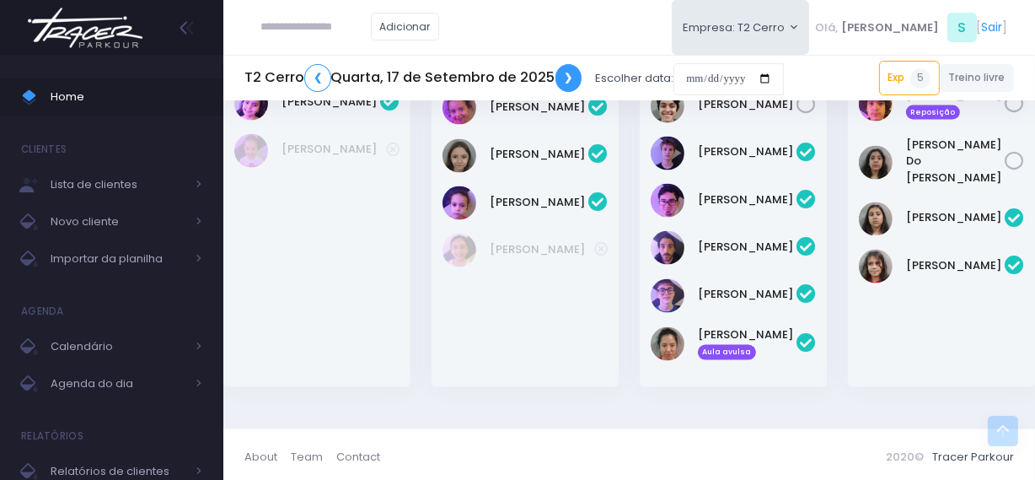
click at [561, 83] on link "❯" at bounding box center [569, 78] width 27 height 28
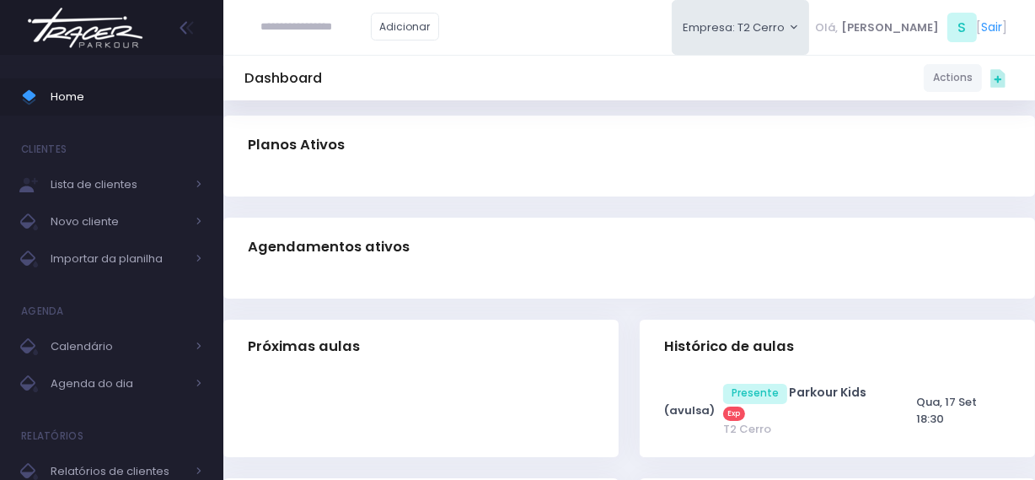
scroll to position [536, 0]
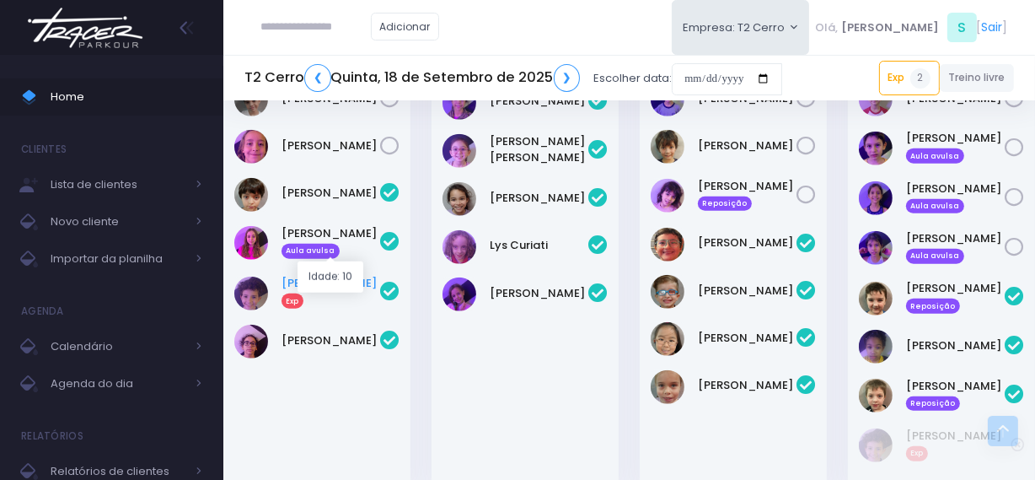
scroll to position [1382, 0]
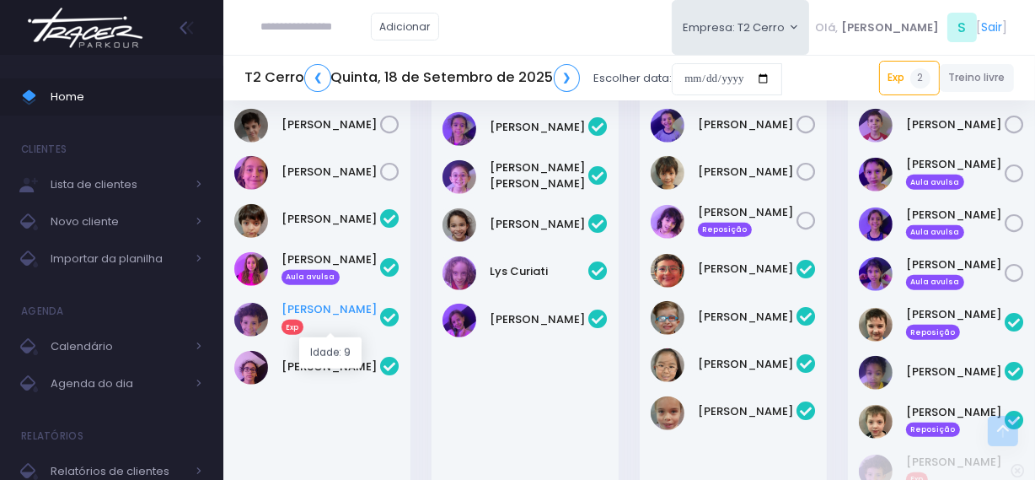
click at [344, 304] on link "Lorenzo Cordeiro Exp" at bounding box center [331, 318] width 99 height 34
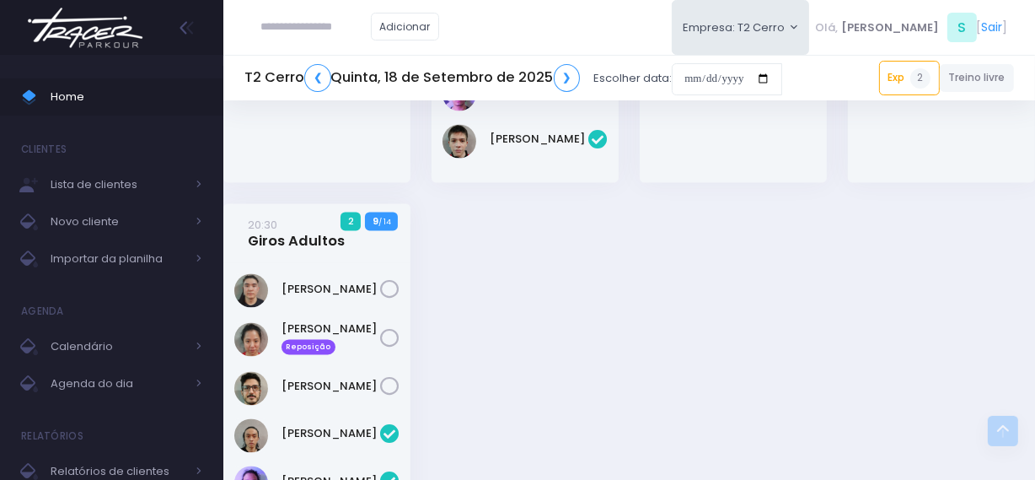
scroll to position [2839, 0]
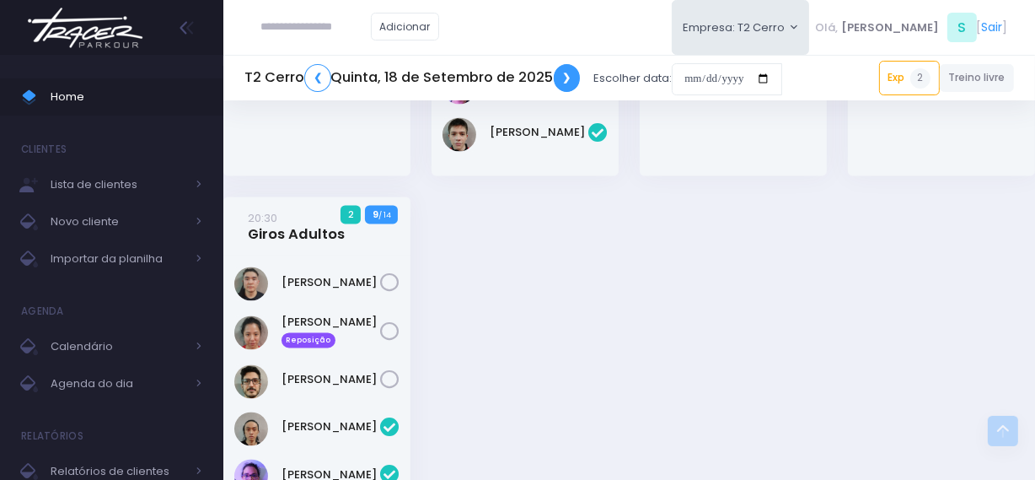
click at [562, 84] on link "❯" at bounding box center [567, 78] width 27 height 28
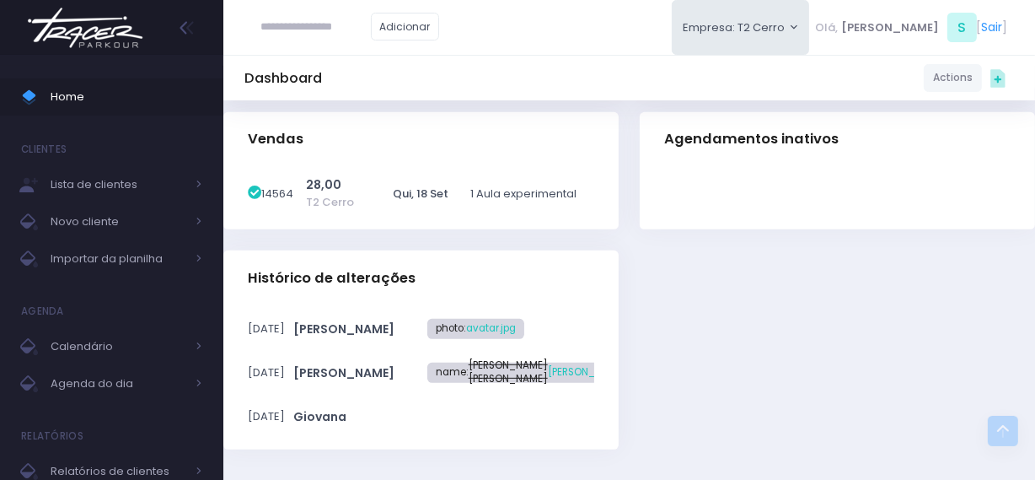
scroll to position [689, 0]
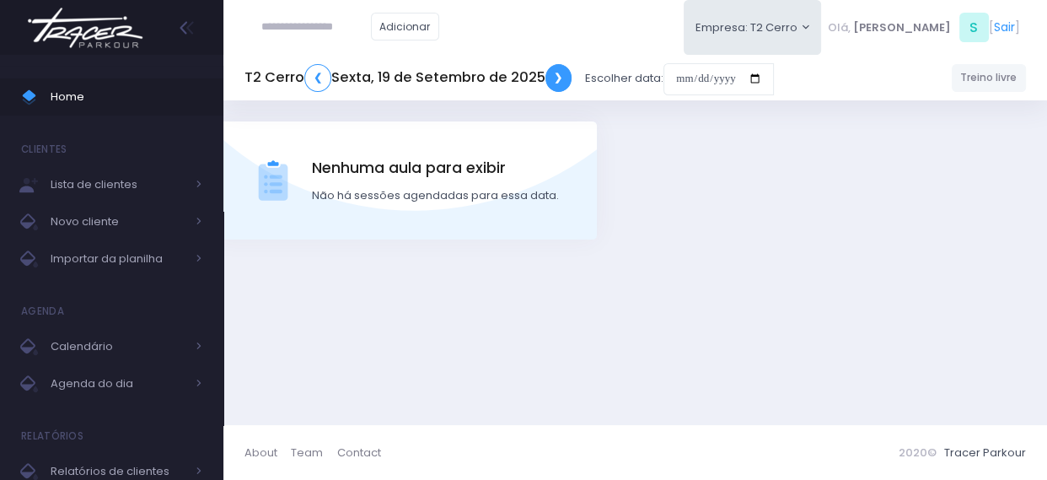
click at [554, 82] on link "❯" at bounding box center [558, 78] width 27 height 28
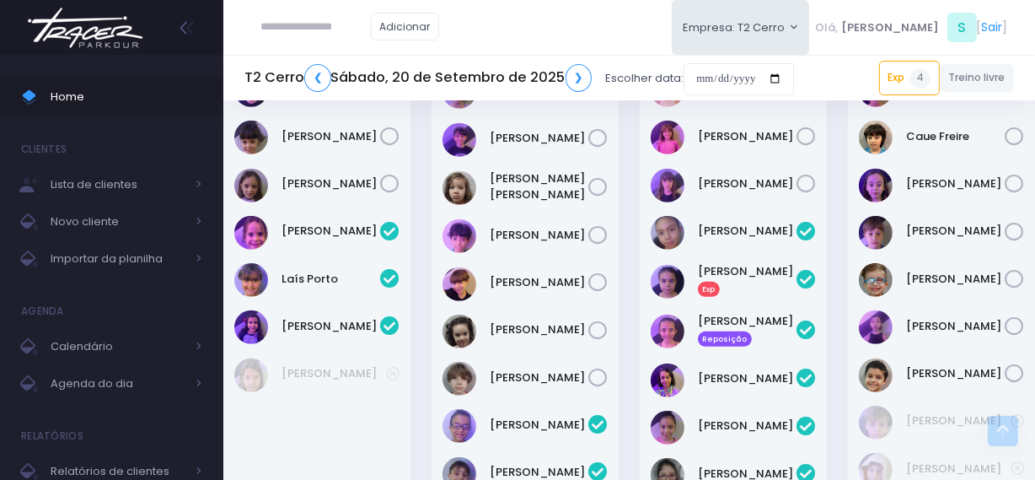
scroll to position [766, 0]
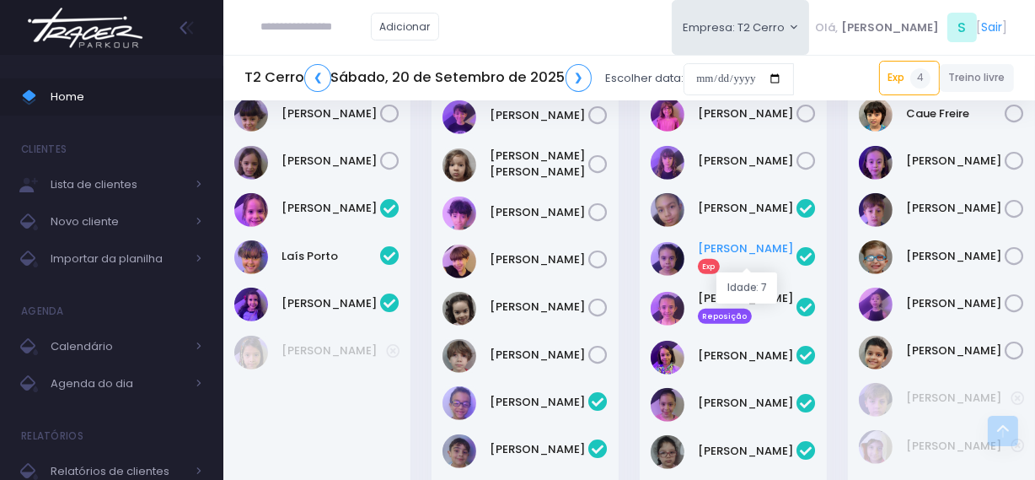
click at [735, 261] on link "[PERSON_NAME] Exp" at bounding box center [747, 257] width 99 height 34
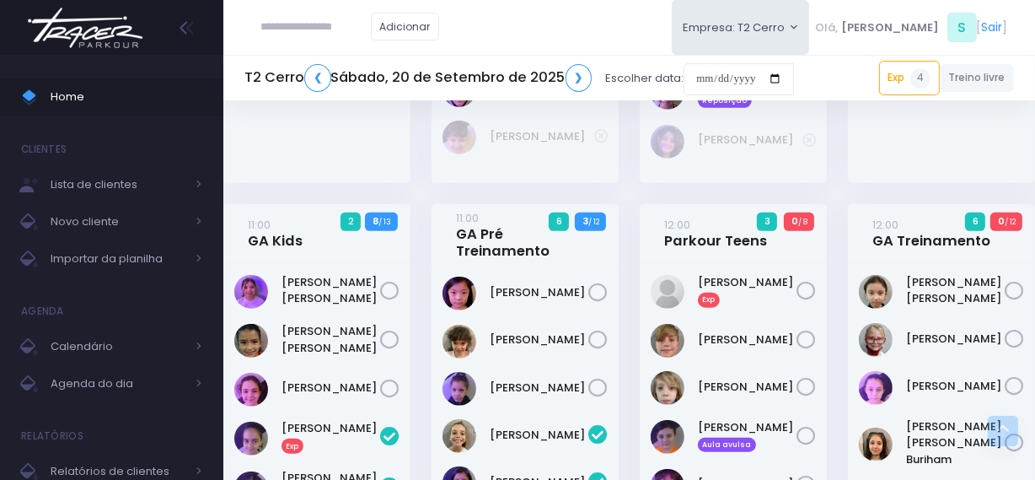
scroll to position [1302, 0]
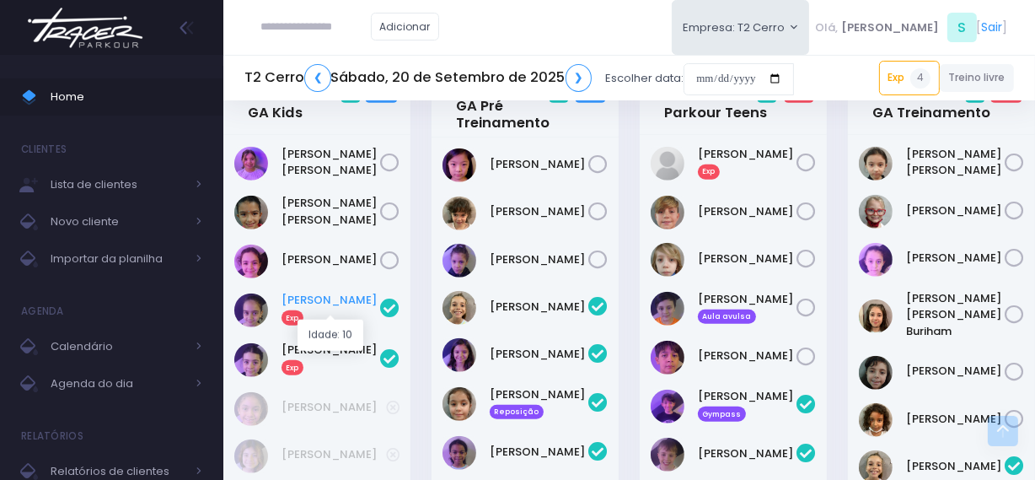
click at [330, 303] on link "[PERSON_NAME] Exp" at bounding box center [331, 309] width 99 height 34
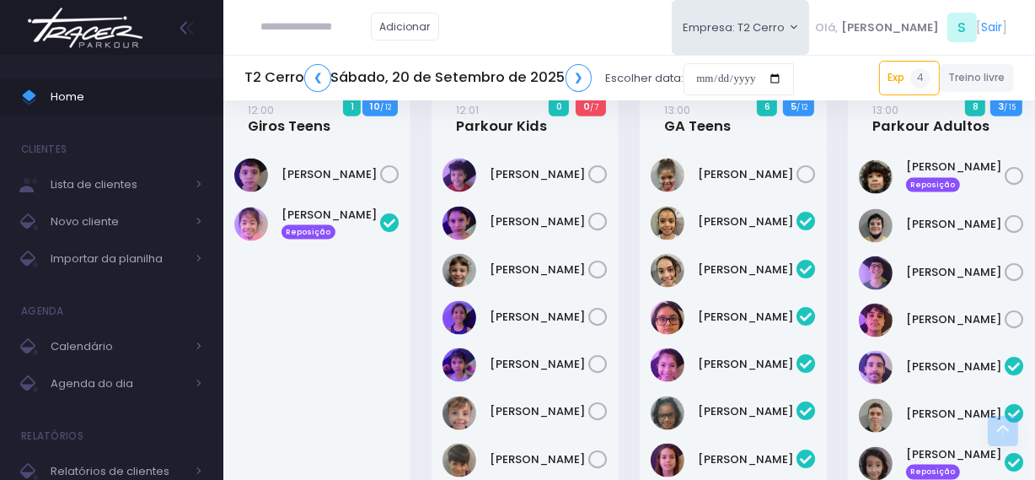
scroll to position [1839, 0]
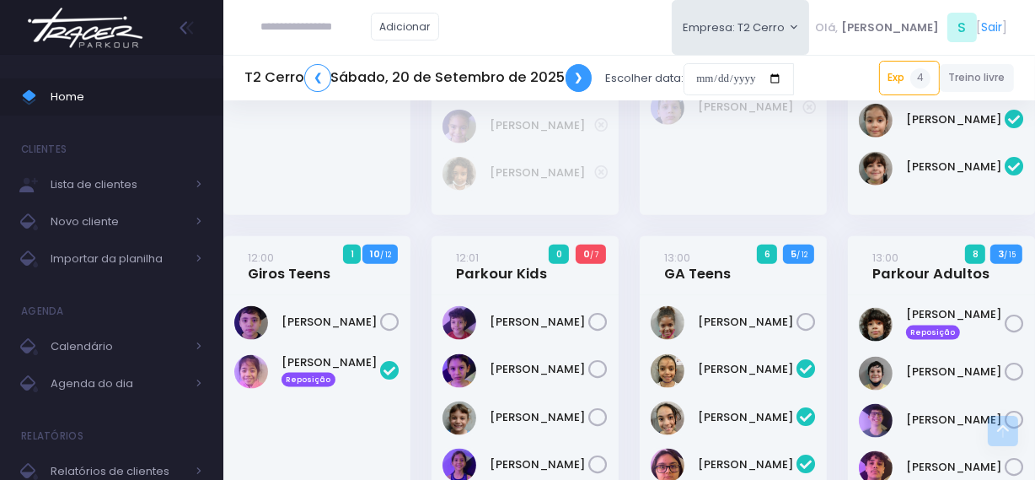
click at [571, 84] on link "❯" at bounding box center [579, 78] width 27 height 28
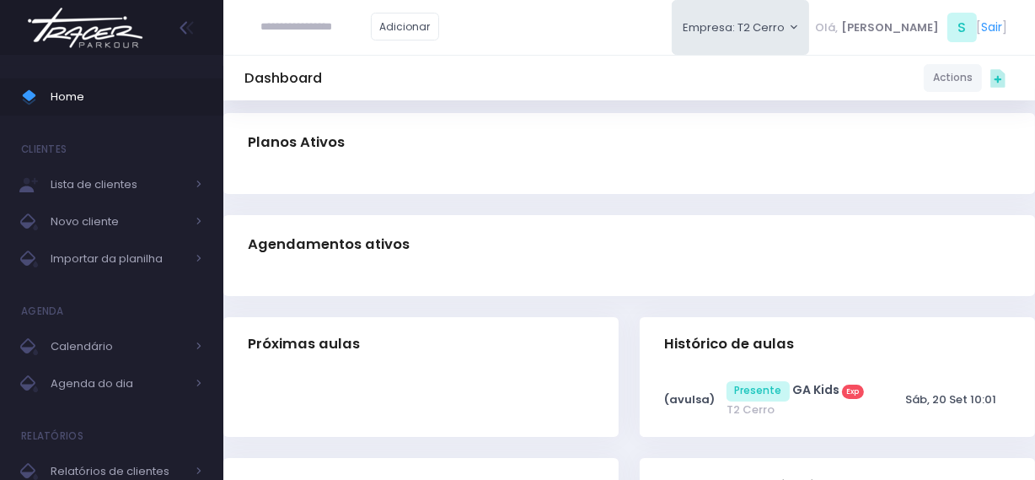
scroll to position [521, 0]
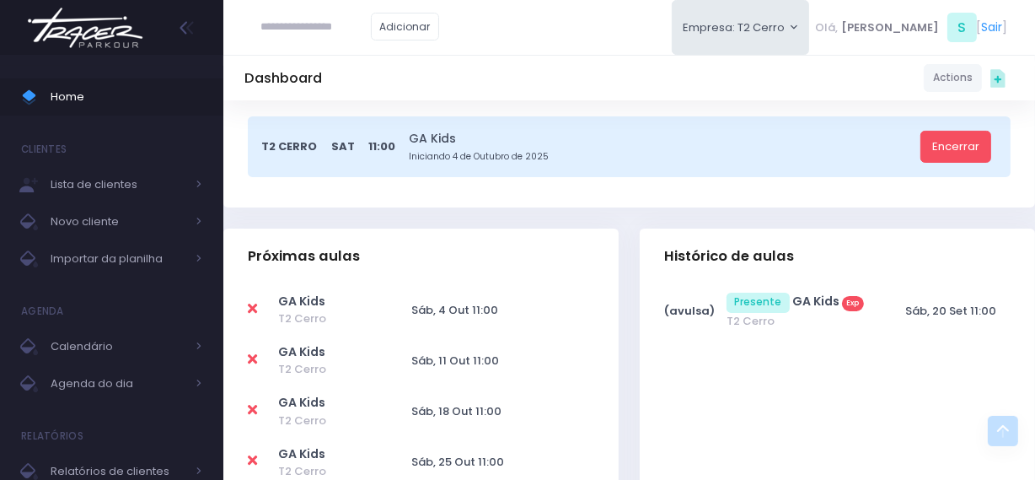
scroll to position [282, 0]
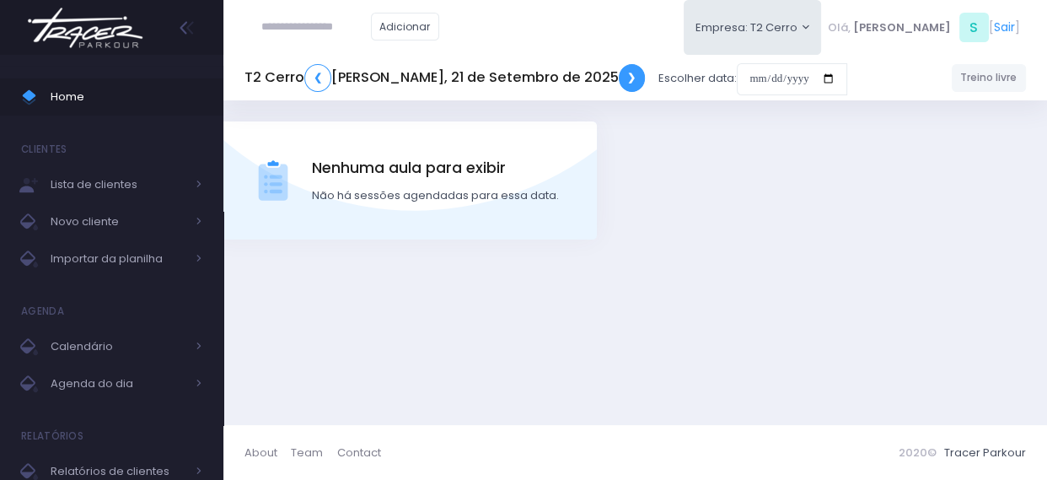
click at [619, 80] on link "❯" at bounding box center [632, 78] width 27 height 28
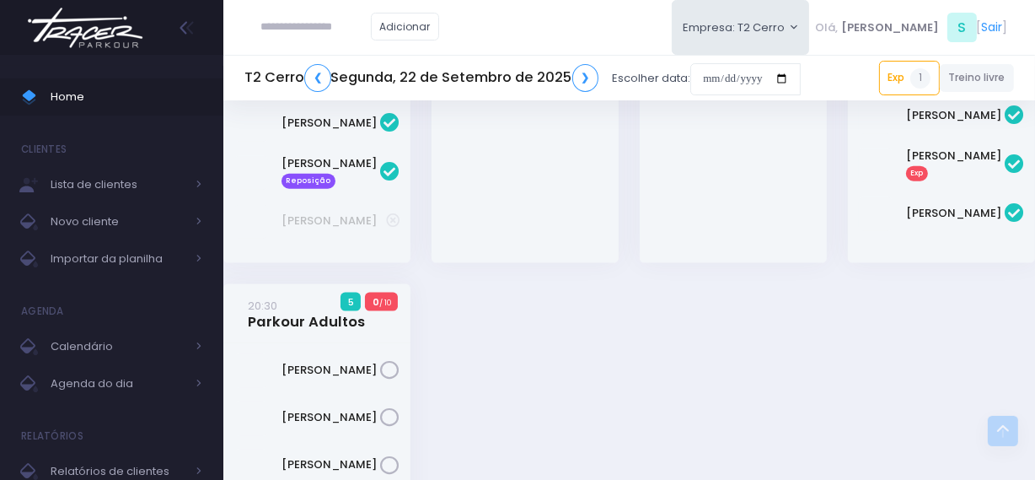
scroll to position [1762, 0]
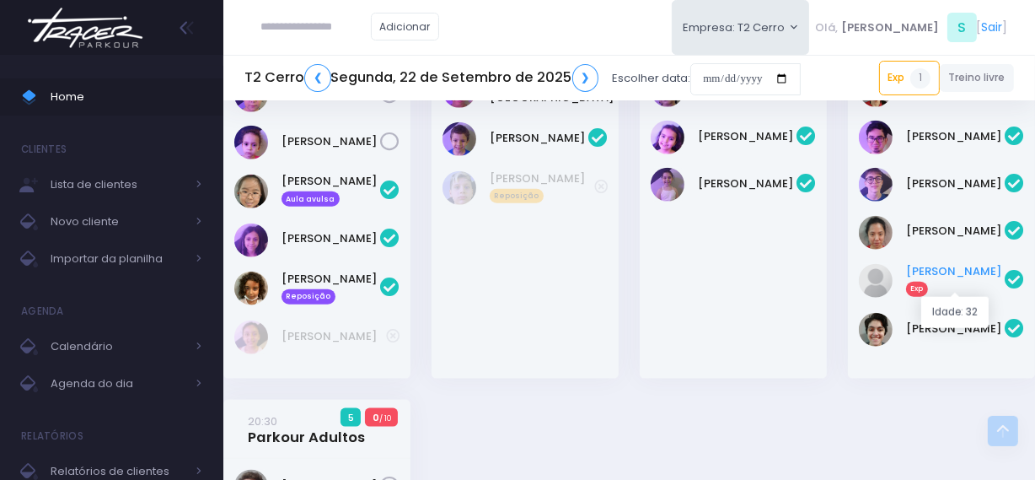
click at [926, 289] on link "Luana Lúcia Exp" at bounding box center [955, 280] width 99 height 34
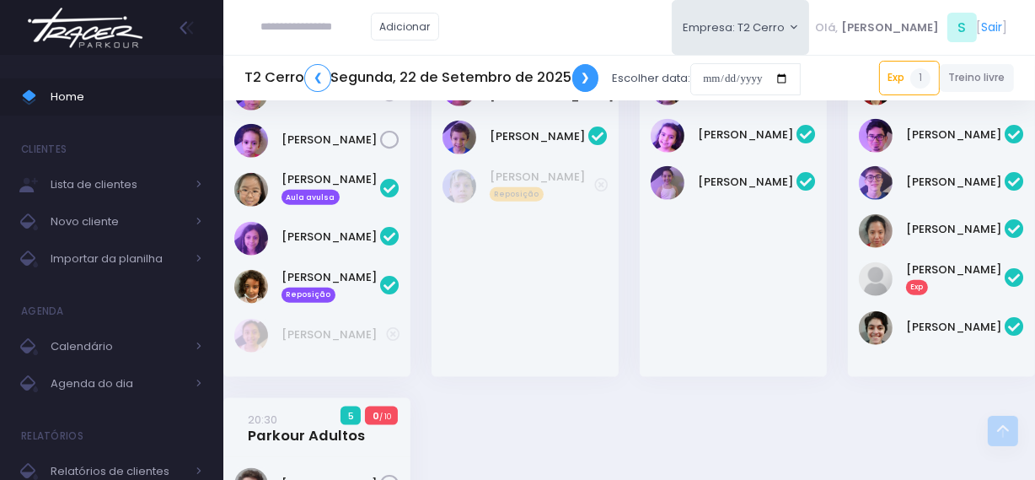
click at [583, 79] on link "❯" at bounding box center [585, 78] width 27 height 28
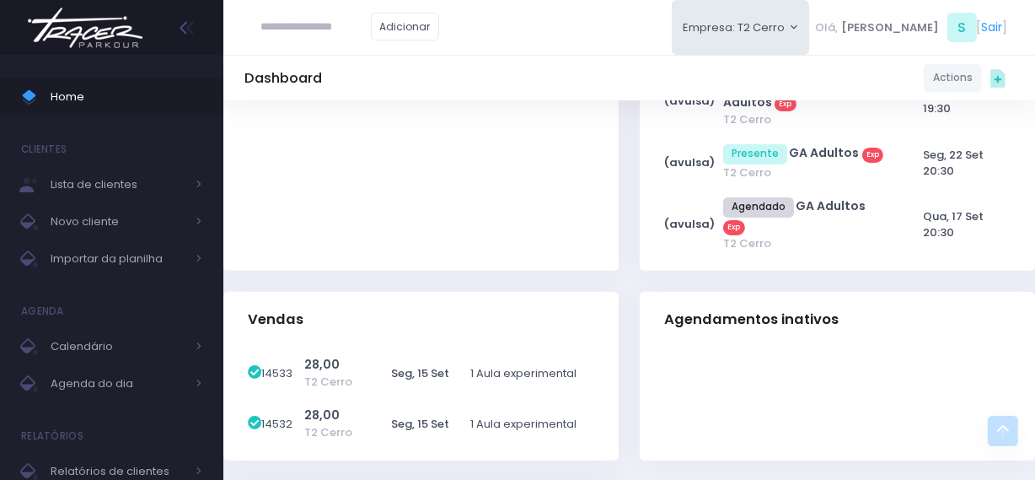
scroll to position [650, 0]
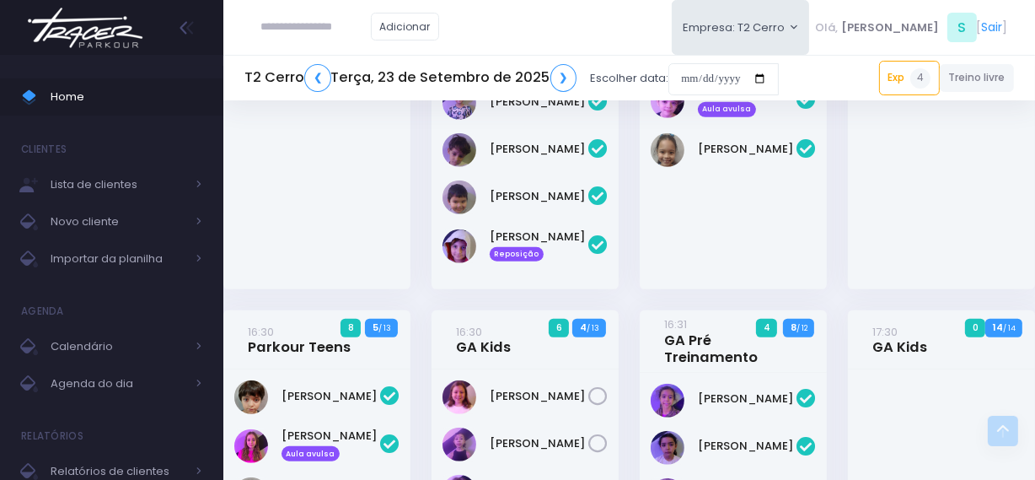
scroll to position [1226, 0]
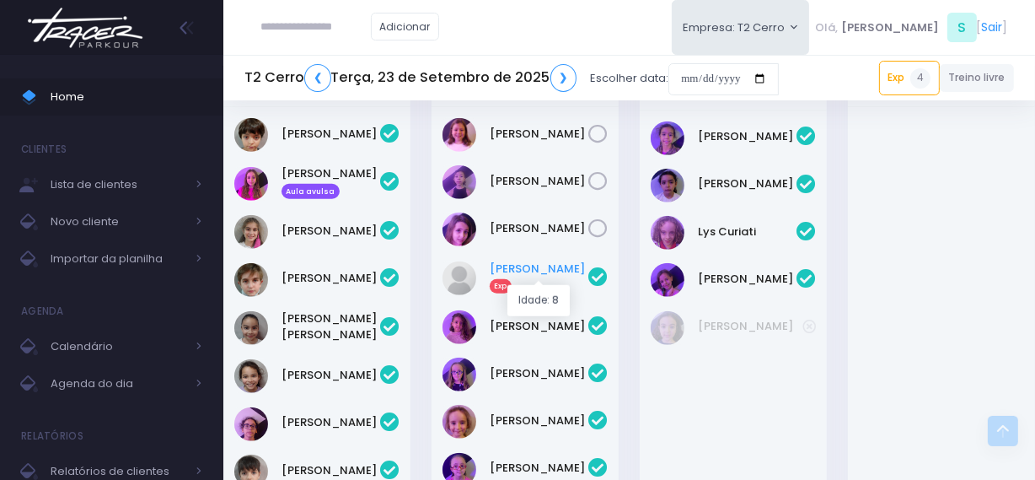
click at [518, 272] on link "Antonia Rettmann Exp" at bounding box center [539, 277] width 99 height 34
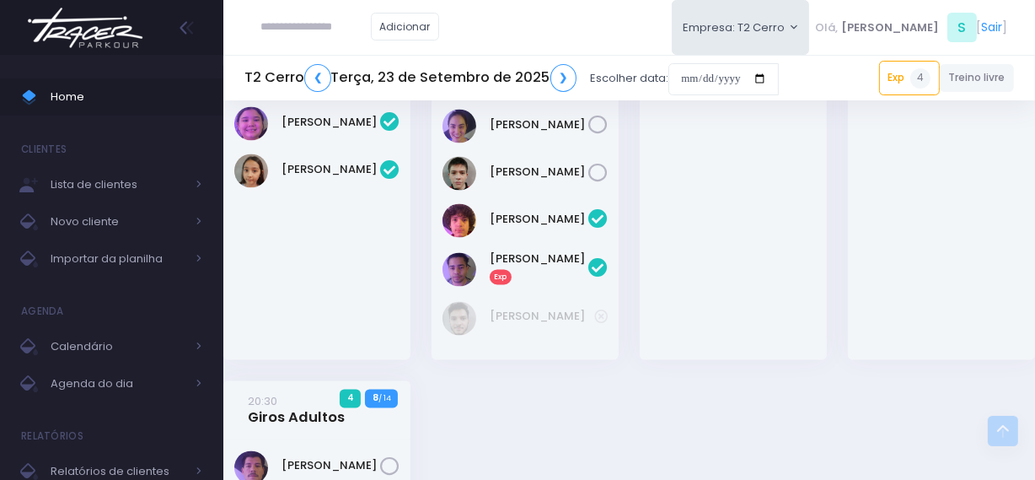
scroll to position [2652, 0]
click at [513, 252] on link "Victor Sousa Exp" at bounding box center [539, 269] width 99 height 34
click at [558, 83] on link "❯" at bounding box center [563, 78] width 27 height 28
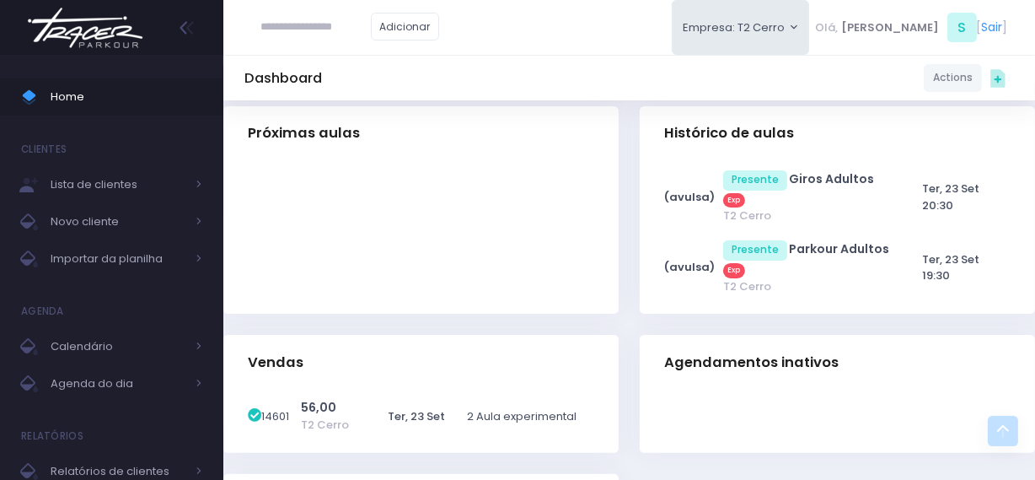
scroll to position [185, 0]
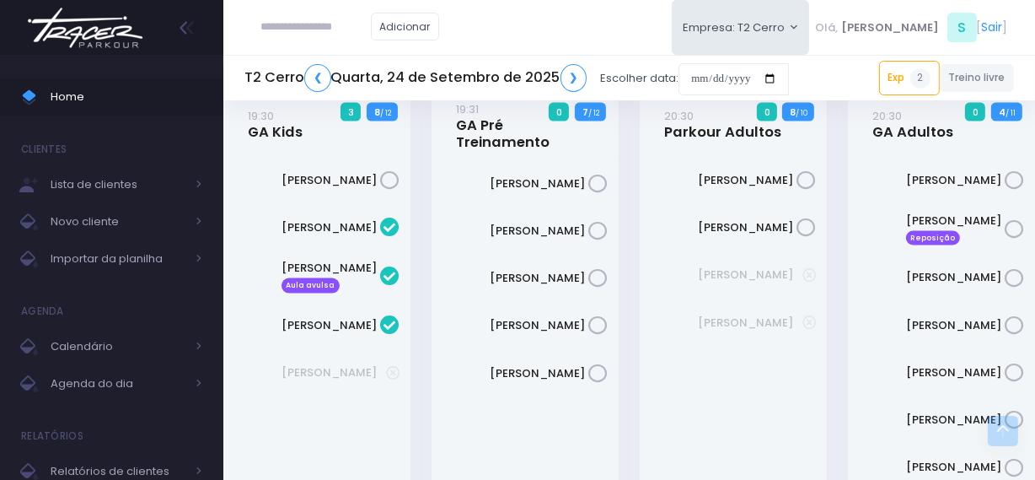
scroll to position [2185, 0]
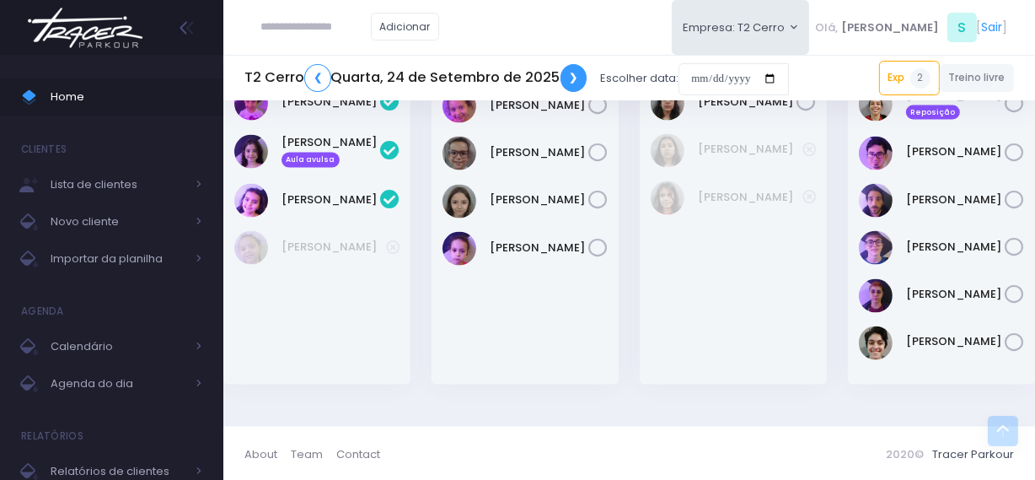
click at [577, 88] on link "❯" at bounding box center [574, 78] width 27 height 28
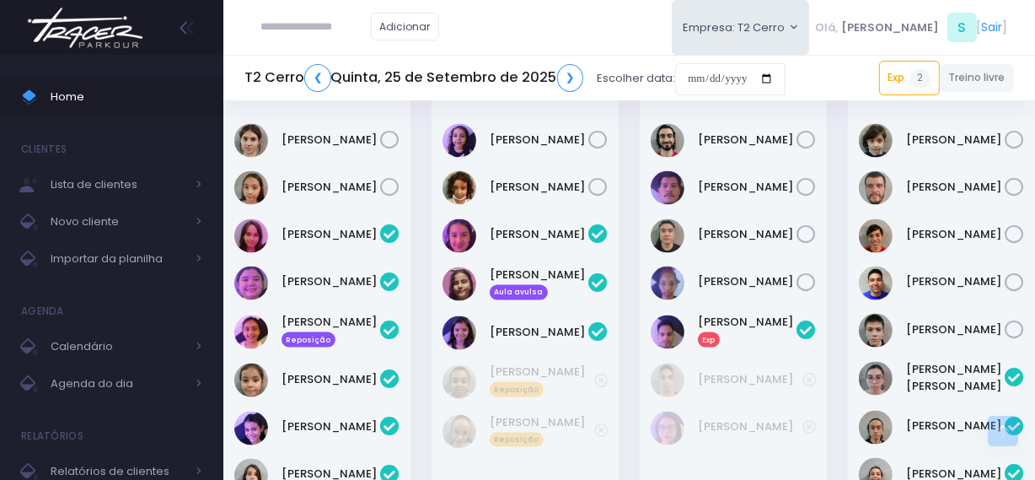
scroll to position [2146, 0]
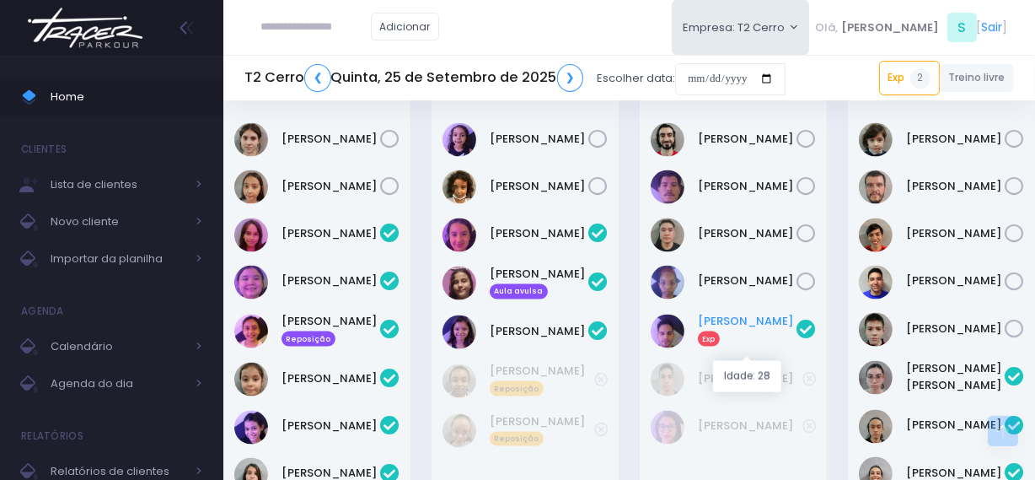
click at [731, 344] on link "Felipe Duo Exp" at bounding box center [747, 330] width 99 height 34
click at [573, 80] on link "❯" at bounding box center [570, 78] width 27 height 28
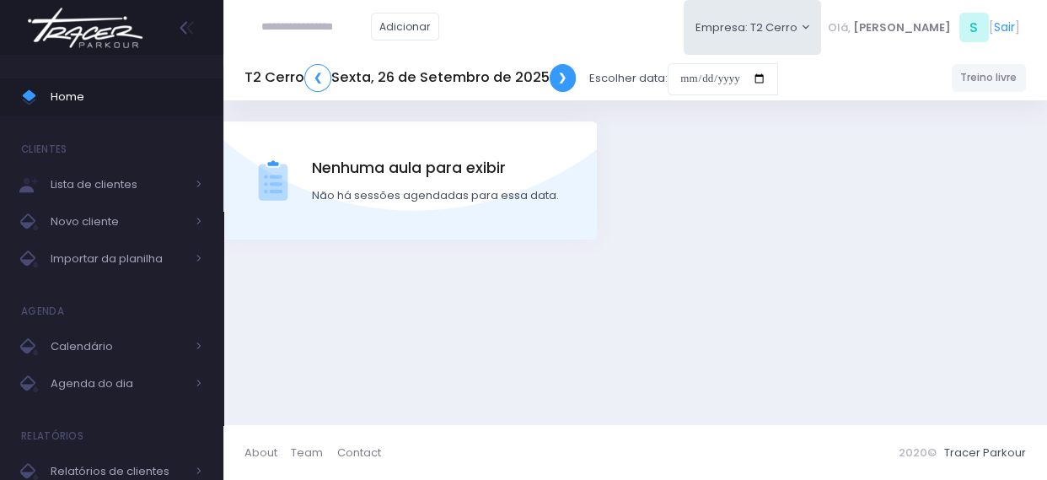
click at [565, 70] on link "❯" at bounding box center [563, 78] width 27 height 28
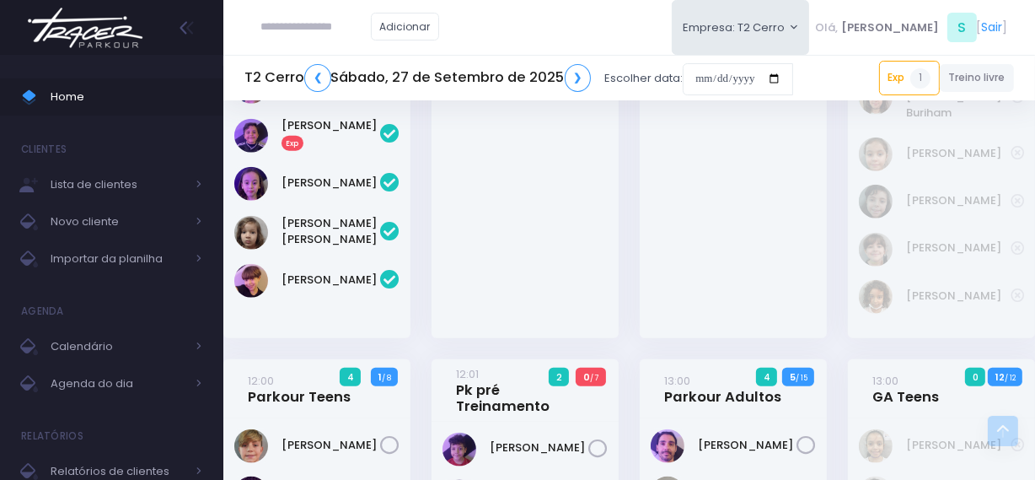
scroll to position [1609, 0]
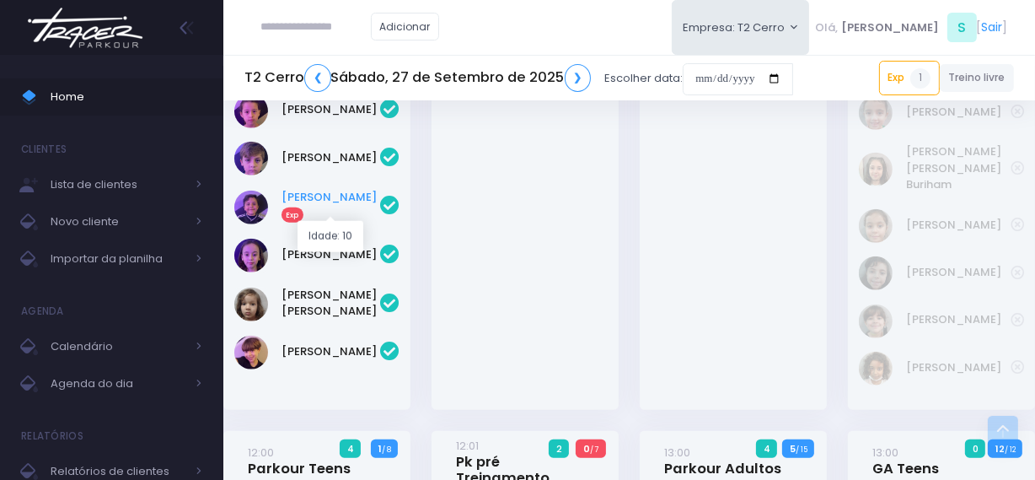
click at [317, 212] on link "Felipe Rocha Exp" at bounding box center [331, 206] width 99 height 34
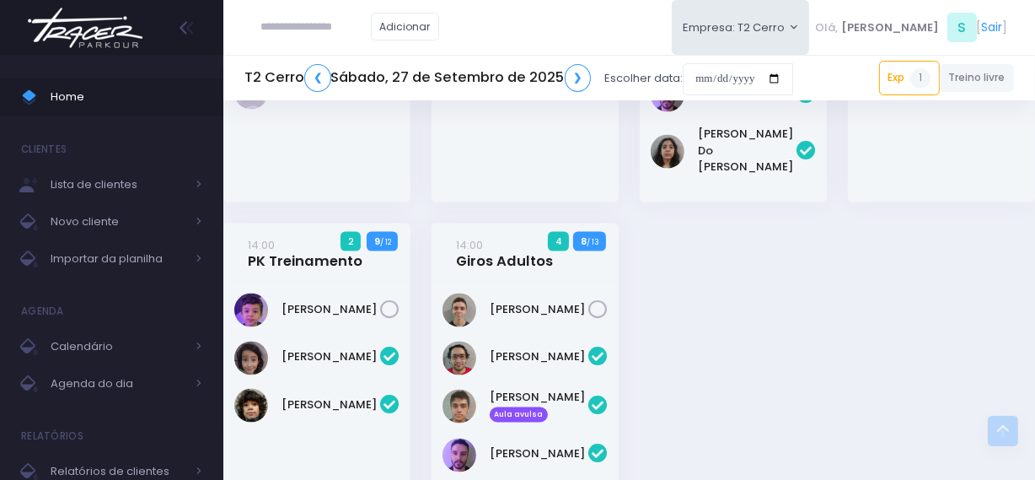
scroll to position [2545, 0]
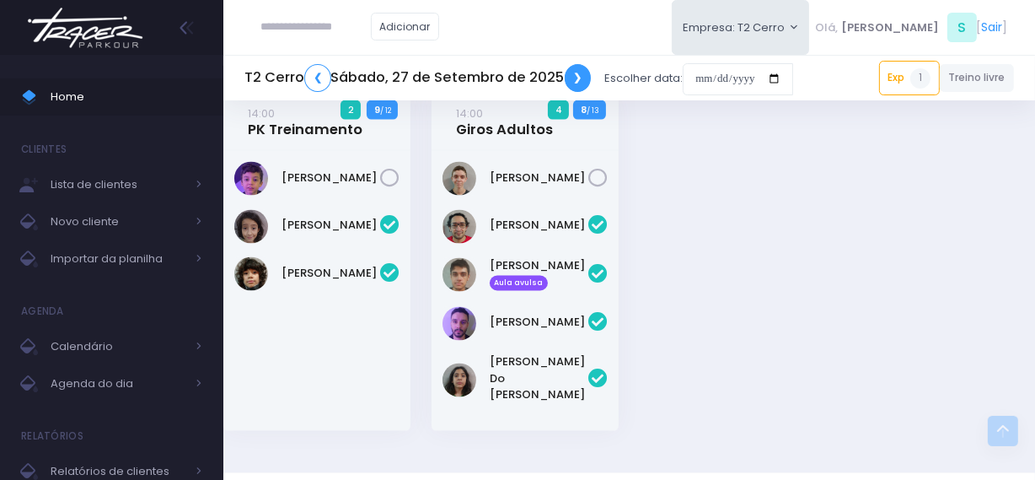
click at [578, 78] on link "❯" at bounding box center [578, 78] width 27 height 28
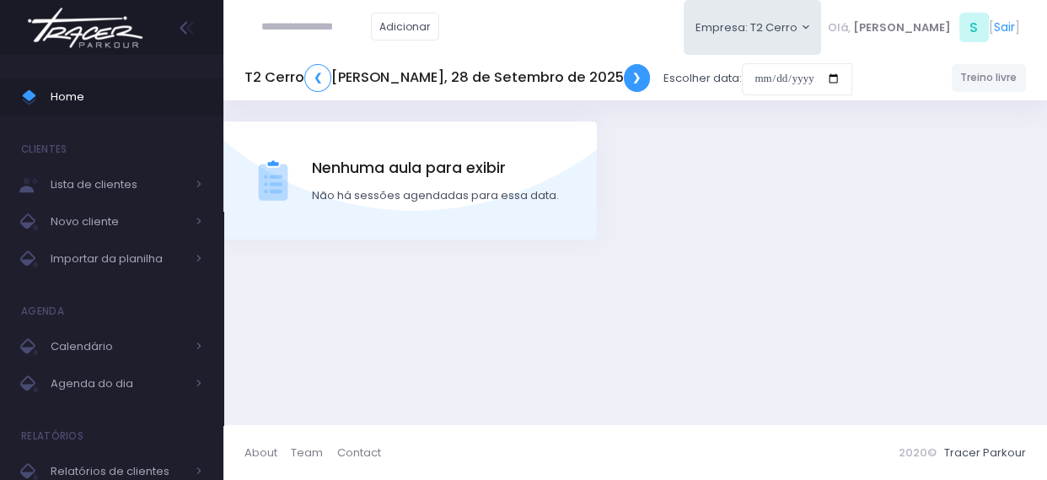
click at [624, 78] on link "❯" at bounding box center [637, 78] width 27 height 28
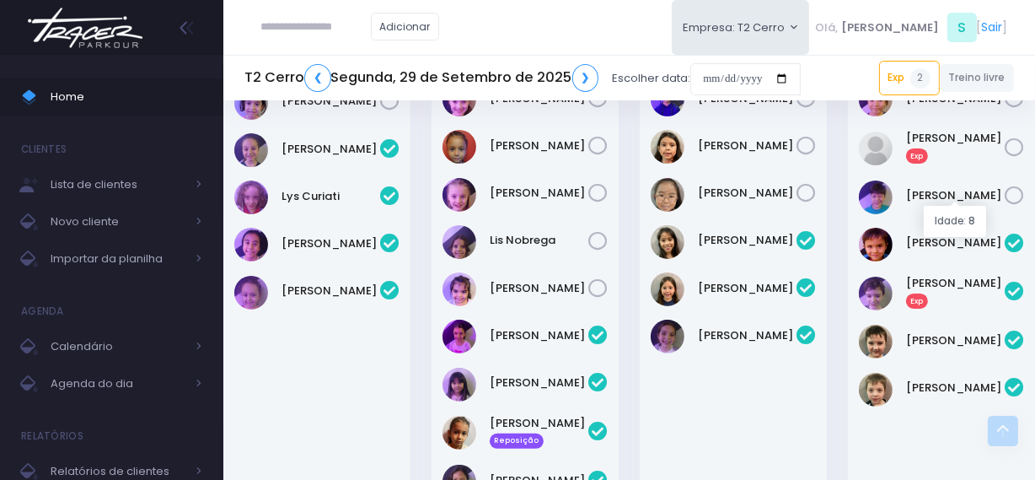
scroll to position [383, 0]
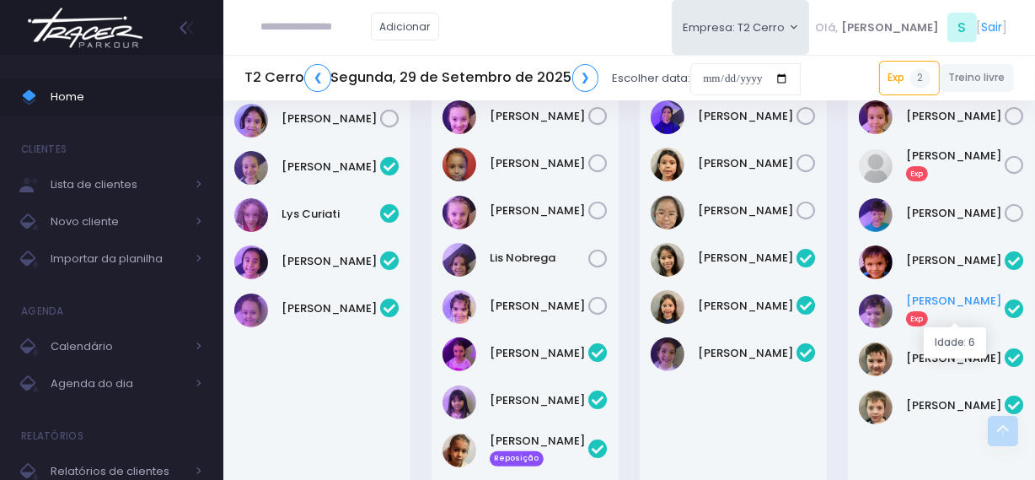
click at [943, 293] on link "[PERSON_NAME] Exp" at bounding box center [955, 310] width 99 height 34
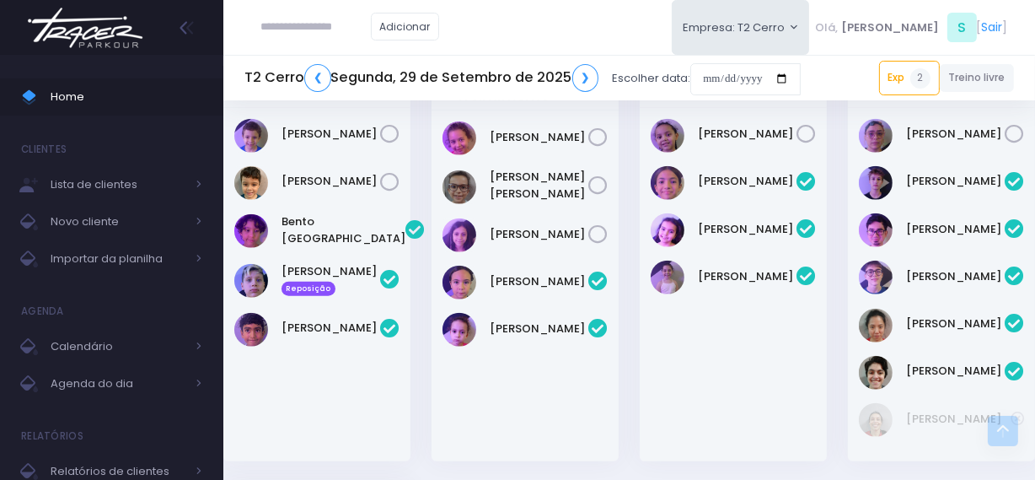
scroll to position [1762, 0]
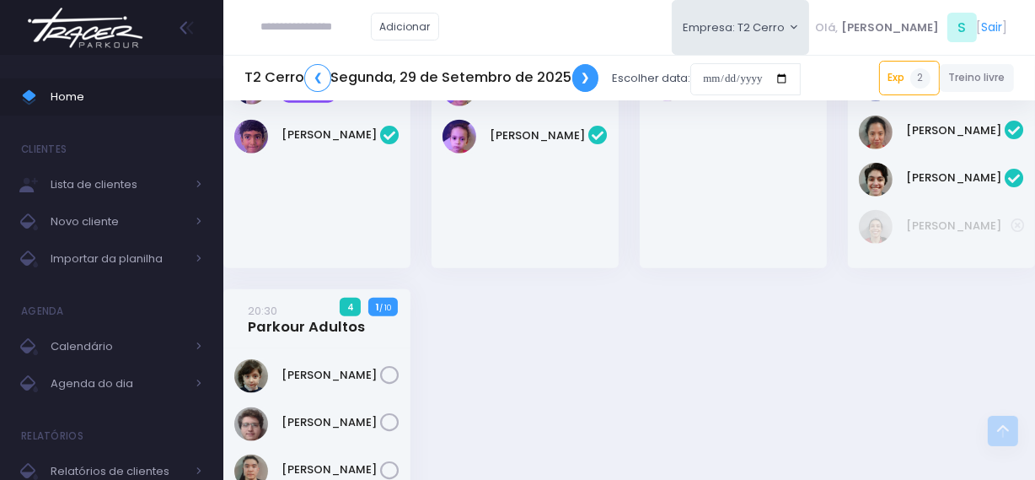
click at [582, 76] on link "❯" at bounding box center [585, 78] width 27 height 28
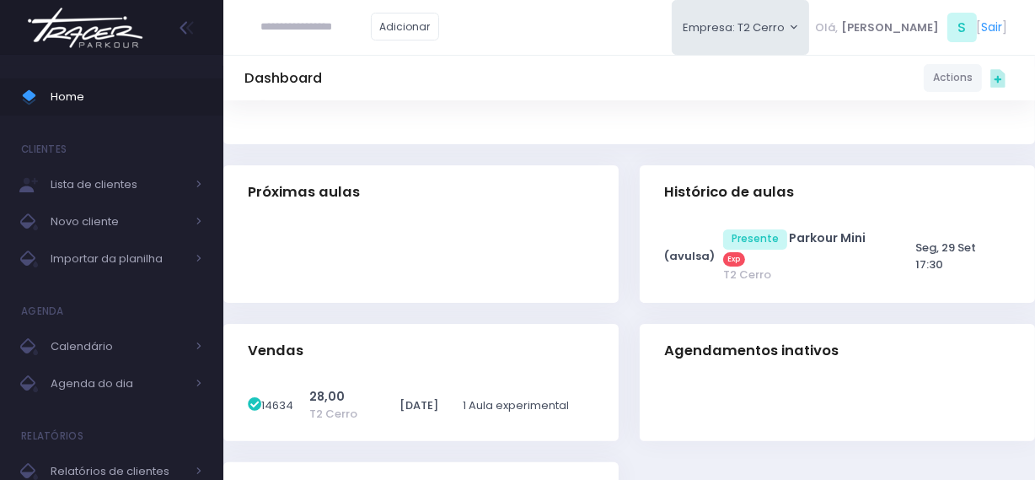
scroll to position [536, 0]
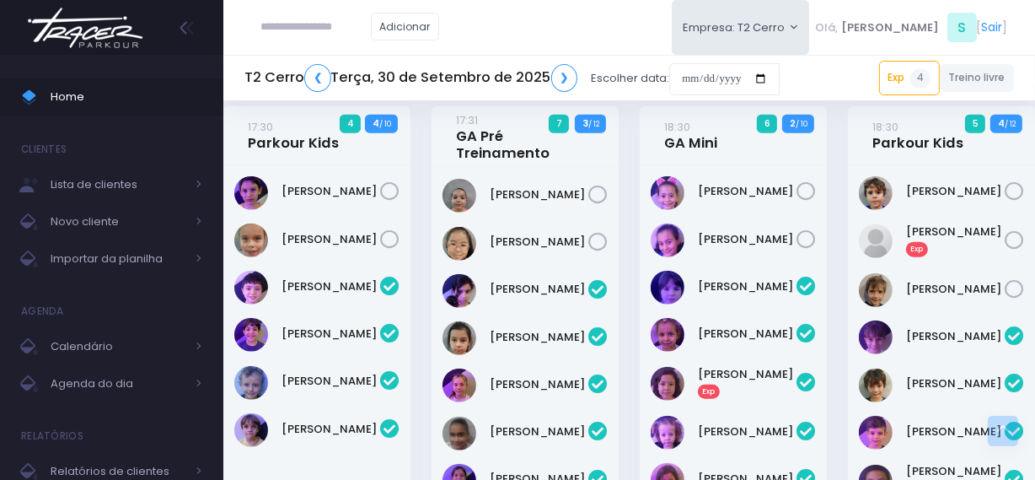
scroll to position [1609, 0]
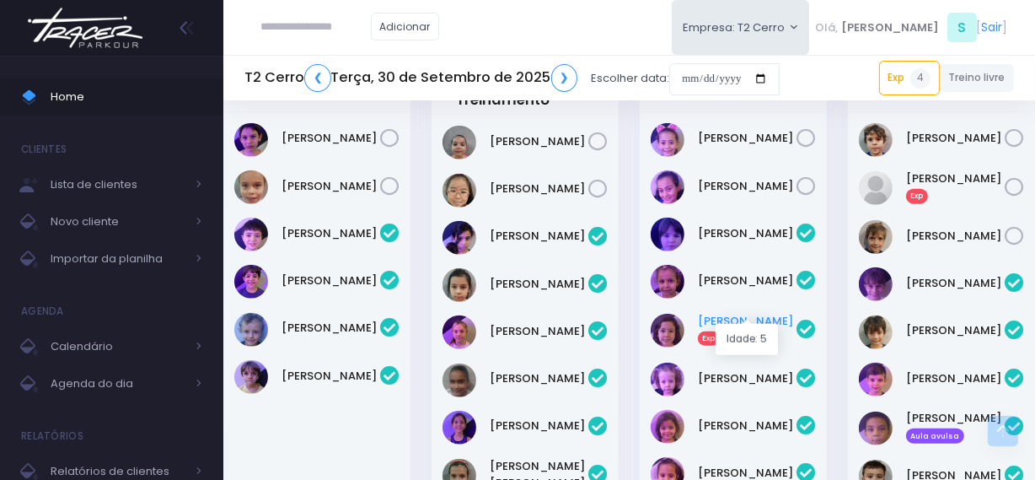
click at [741, 314] on link "[PERSON_NAME] Exp" at bounding box center [747, 330] width 99 height 34
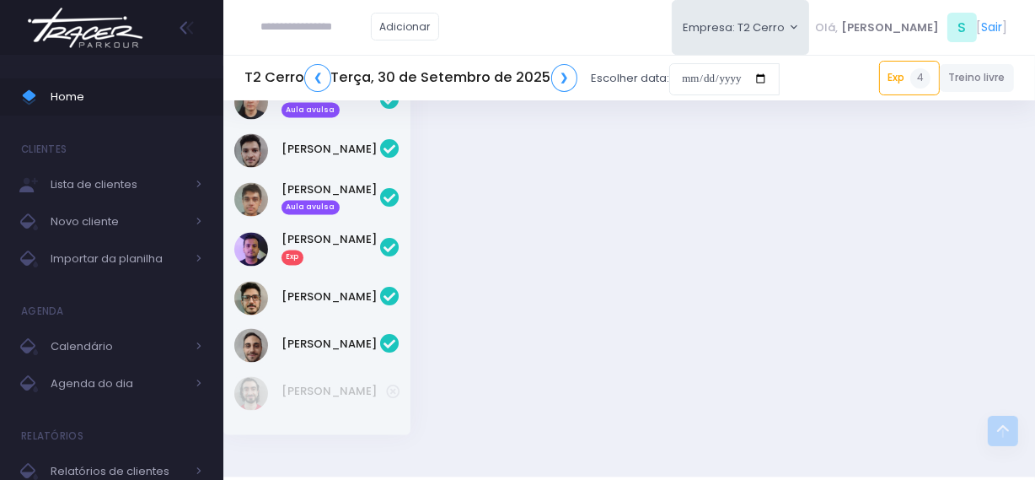
scroll to position [2945, 0]
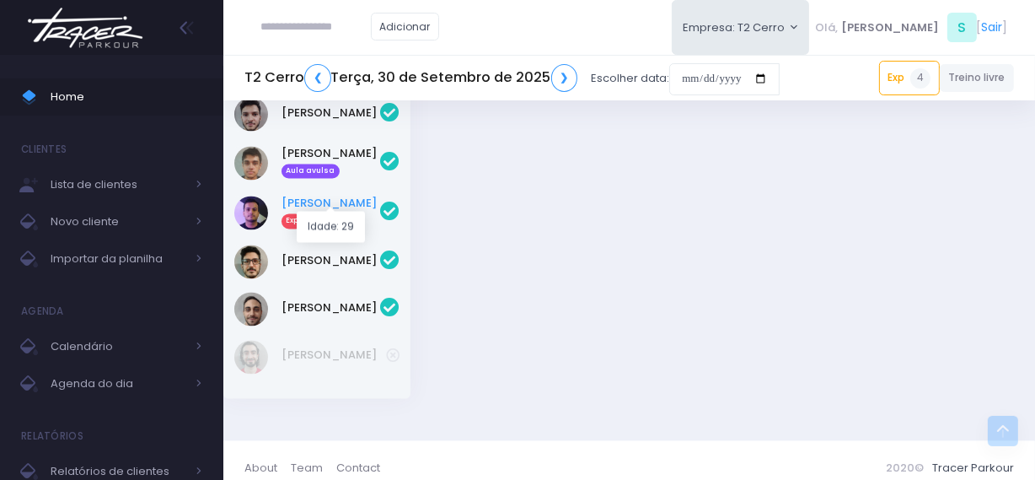
click at [324, 199] on link "Patrick Citrini Exp" at bounding box center [331, 212] width 99 height 34
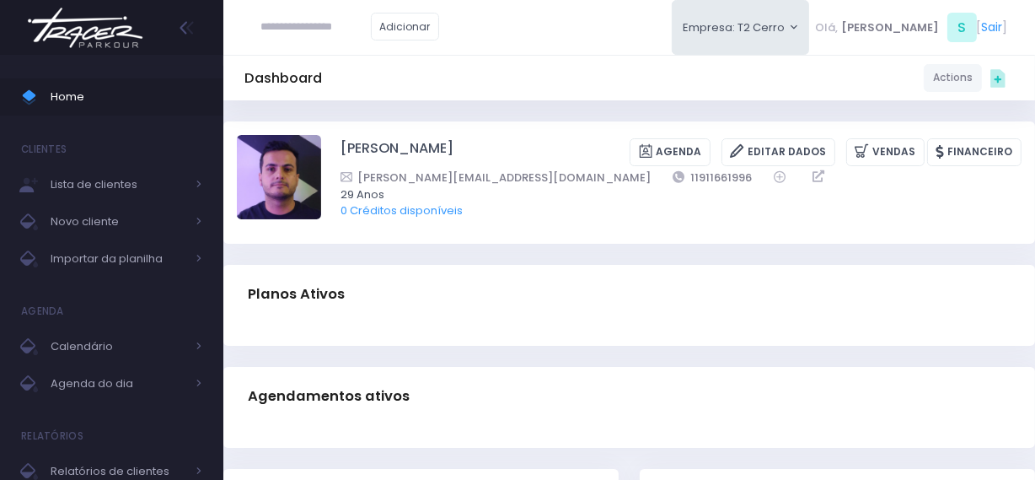
click at [90, 38] on img at bounding box center [85, 27] width 128 height 59
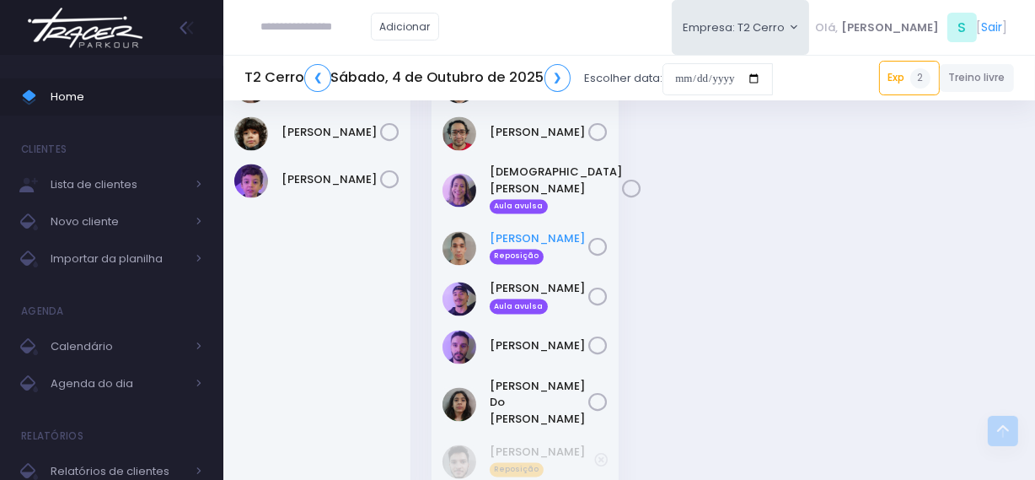
scroll to position [2835, 0]
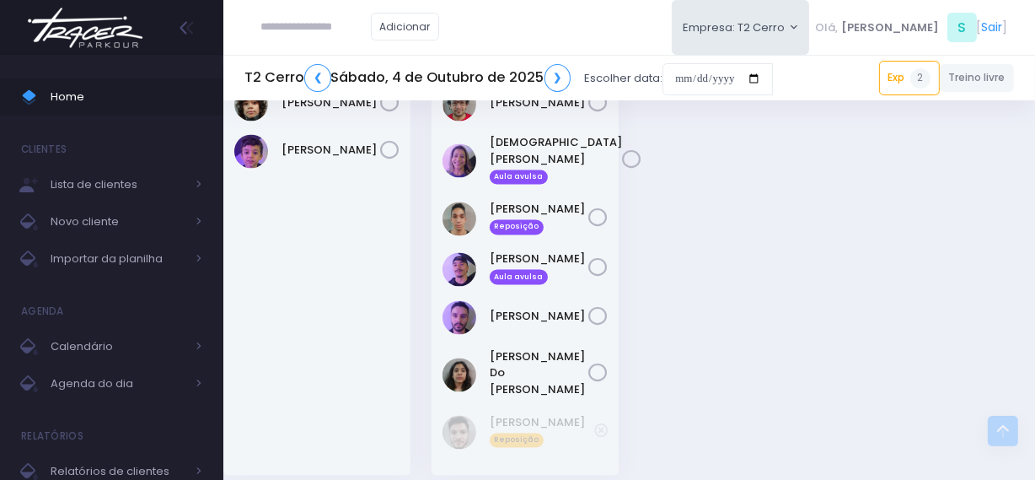
click at [108, 27] on img at bounding box center [85, 27] width 128 height 59
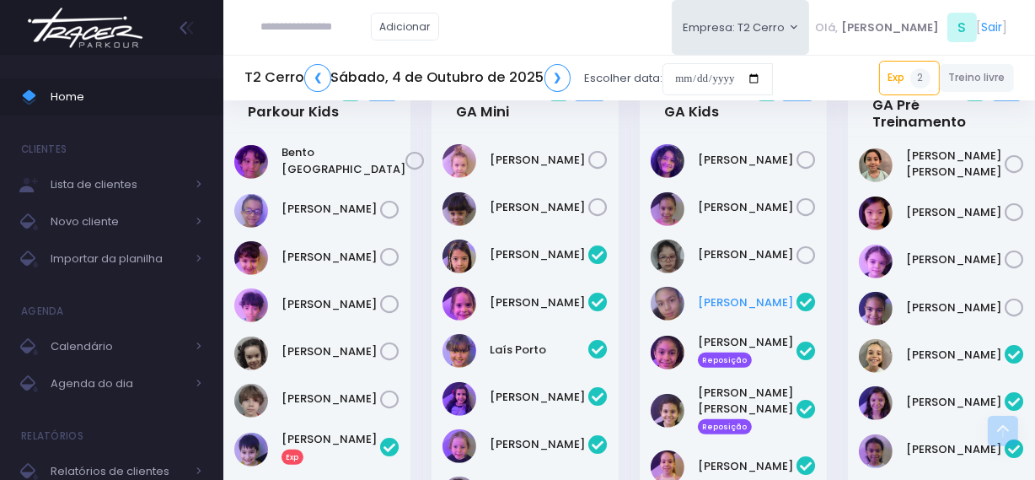
scroll to position [766, 0]
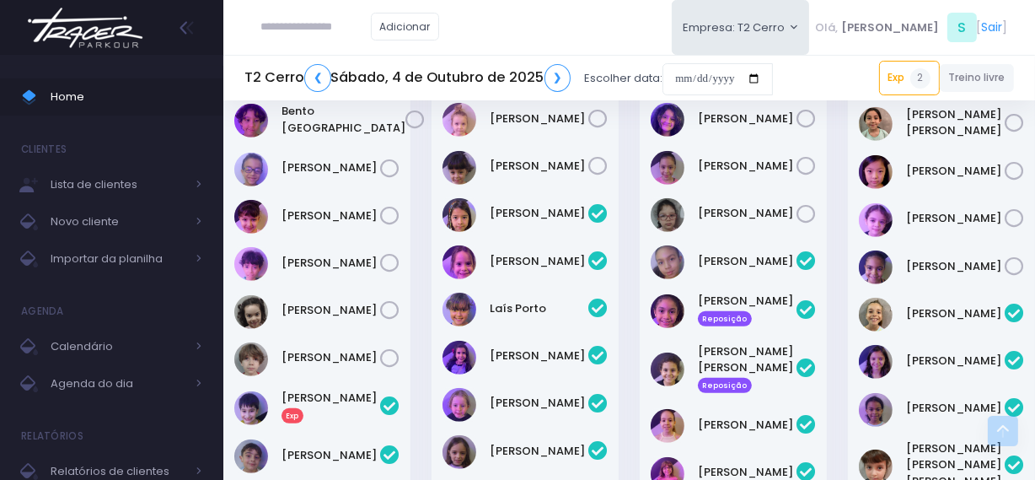
click at [99, 30] on img at bounding box center [85, 27] width 128 height 59
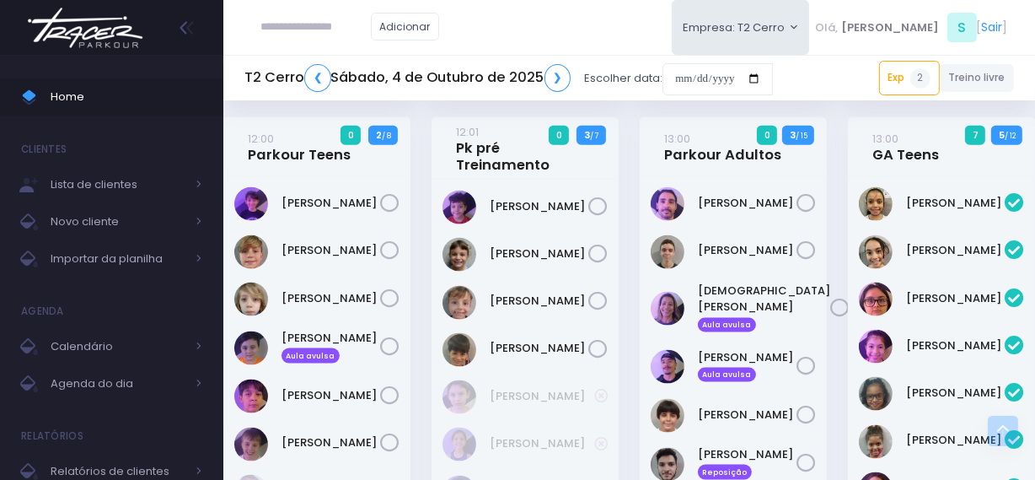
scroll to position [2014, 0]
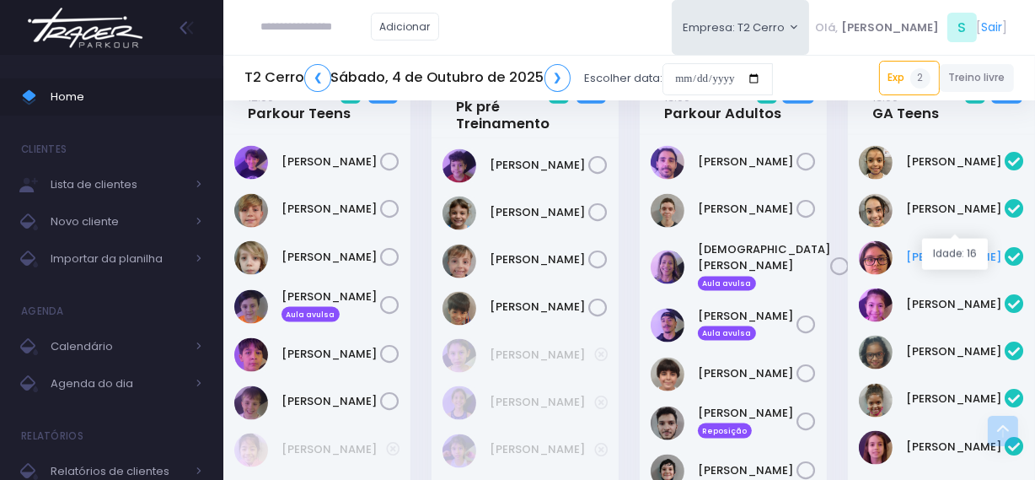
drag, startPoint x: 902, startPoint y: 223, endPoint x: 981, endPoint y: 227, distance: 79.3
click at [981, 241] on div "[PERSON_NAME]" at bounding box center [941, 258] width 165 height 34
click at [954, 249] on link "[PERSON_NAME]" at bounding box center [955, 257] width 99 height 17
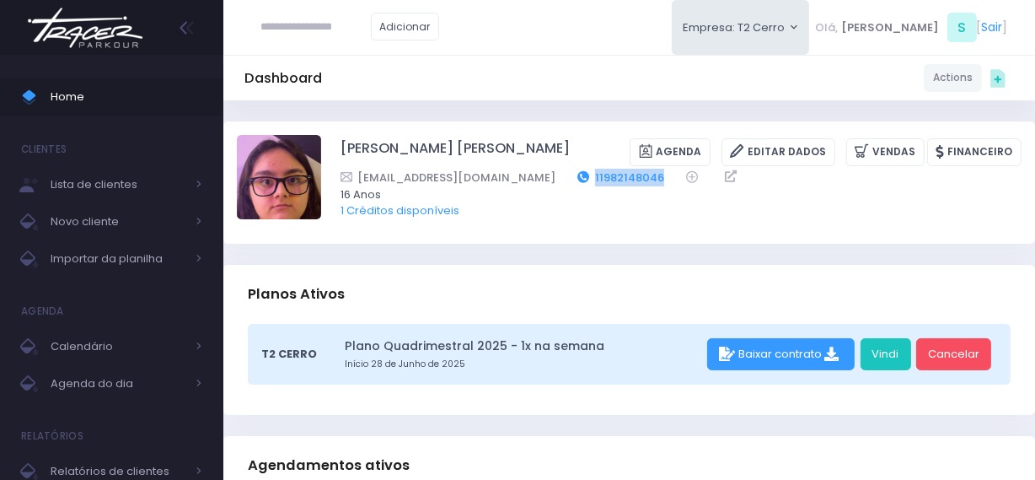
drag, startPoint x: 624, startPoint y: 173, endPoint x: 550, endPoint y: 180, distance: 74.5
click at [550, 180] on div "Paulabaierfono@gmail.com 11982148046" at bounding box center [670, 178] width 659 height 18
copy link "11982148046"
click at [119, 26] on img at bounding box center [85, 27] width 128 height 59
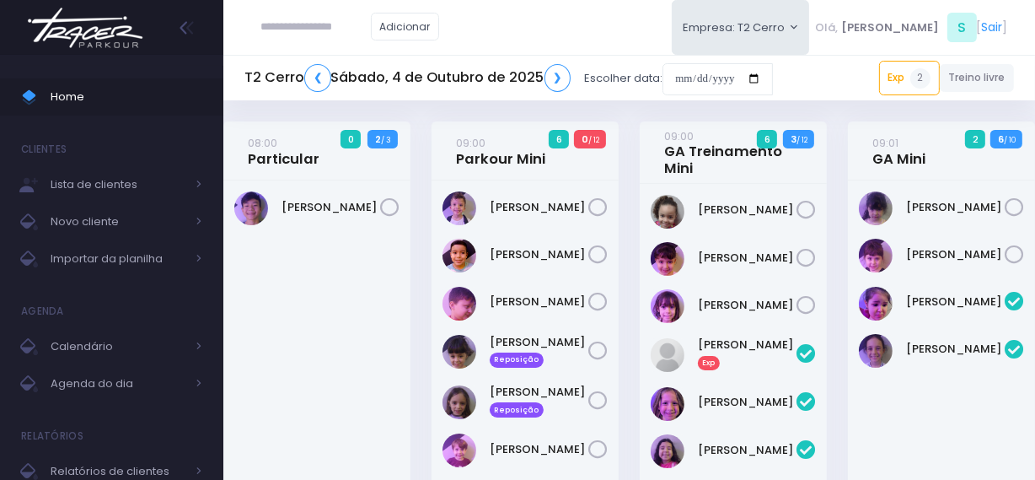
scroll to position [2752, 0]
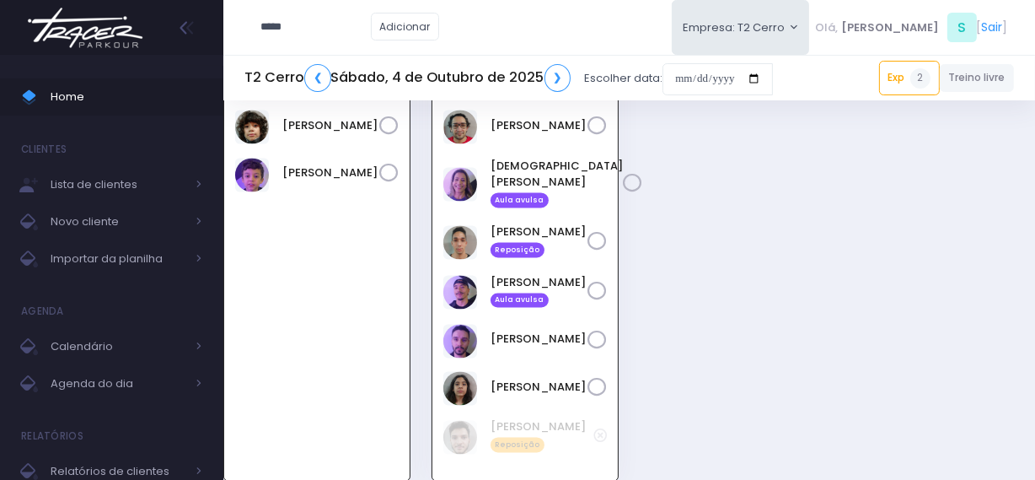
type input "****"
click input "submit" at bounding box center [0, 0] width 0 height 0
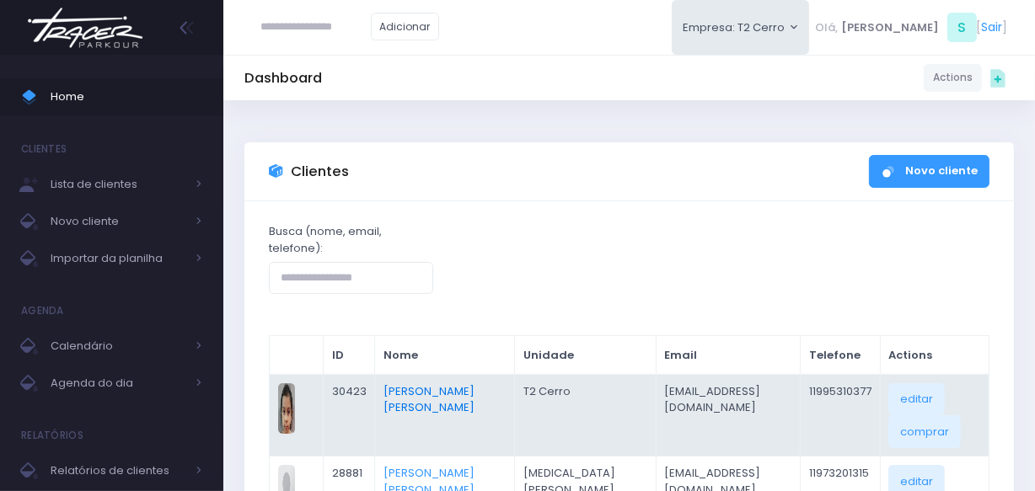
click at [413, 388] on link "[PERSON_NAME] [PERSON_NAME]" at bounding box center [429, 400] width 91 height 33
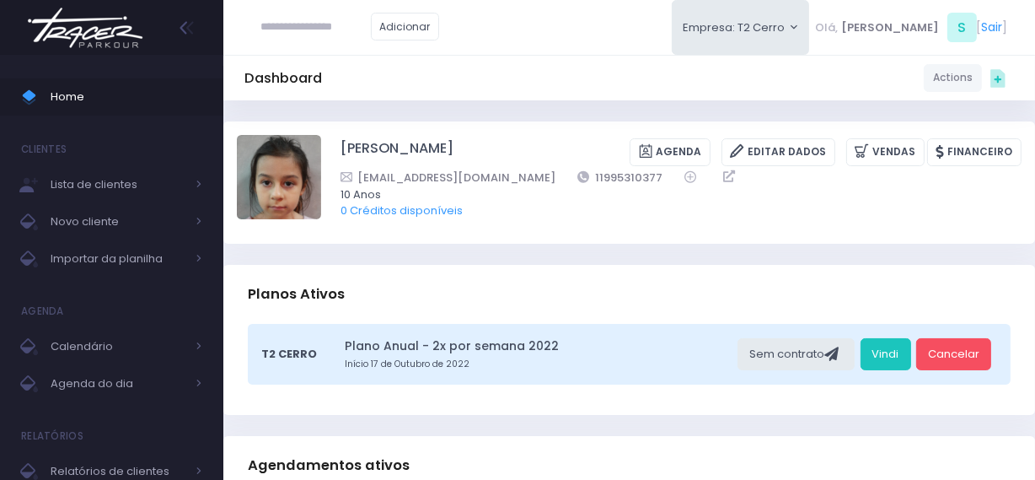
click at [63, 26] on img at bounding box center [85, 27] width 128 height 59
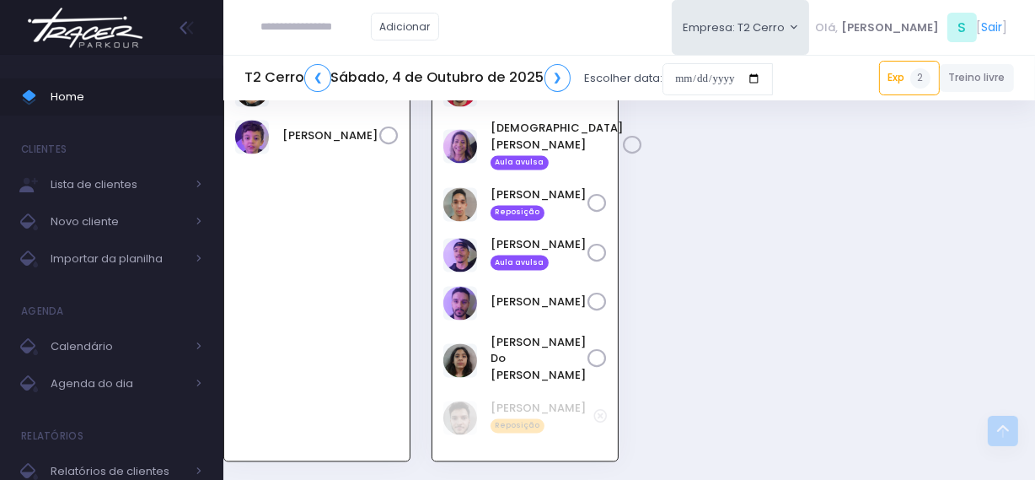
scroll to position [2860, 0]
